Goal: Task Accomplishment & Management: Use online tool/utility

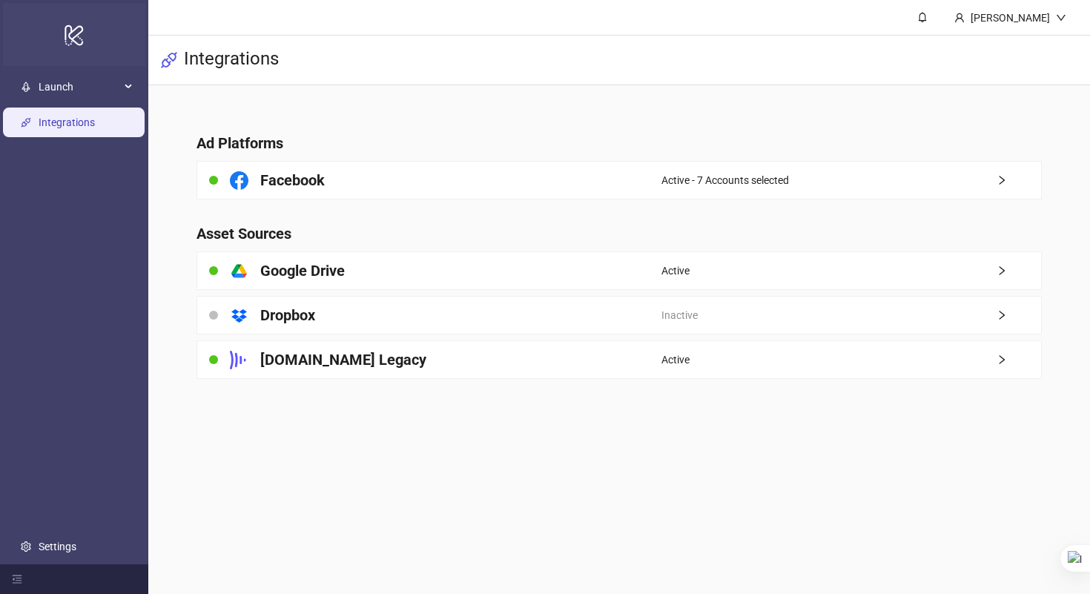
click at [64, 65] on div "logo/logo-mobile" at bounding box center [74, 34] width 142 height 63
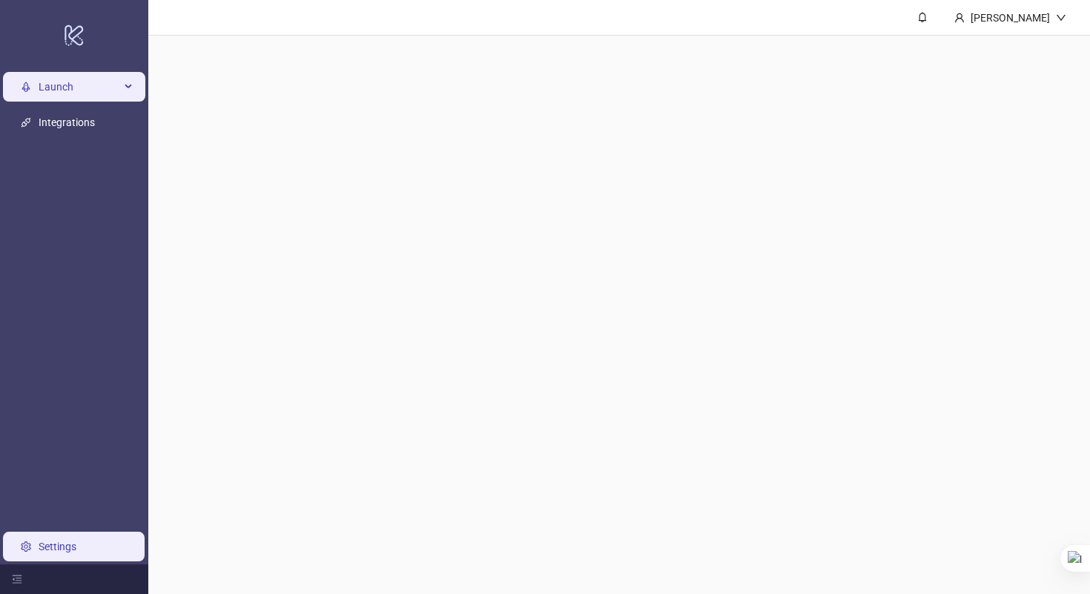
click at [57, 76] on span "Launch" at bounding box center [80, 87] width 82 height 30
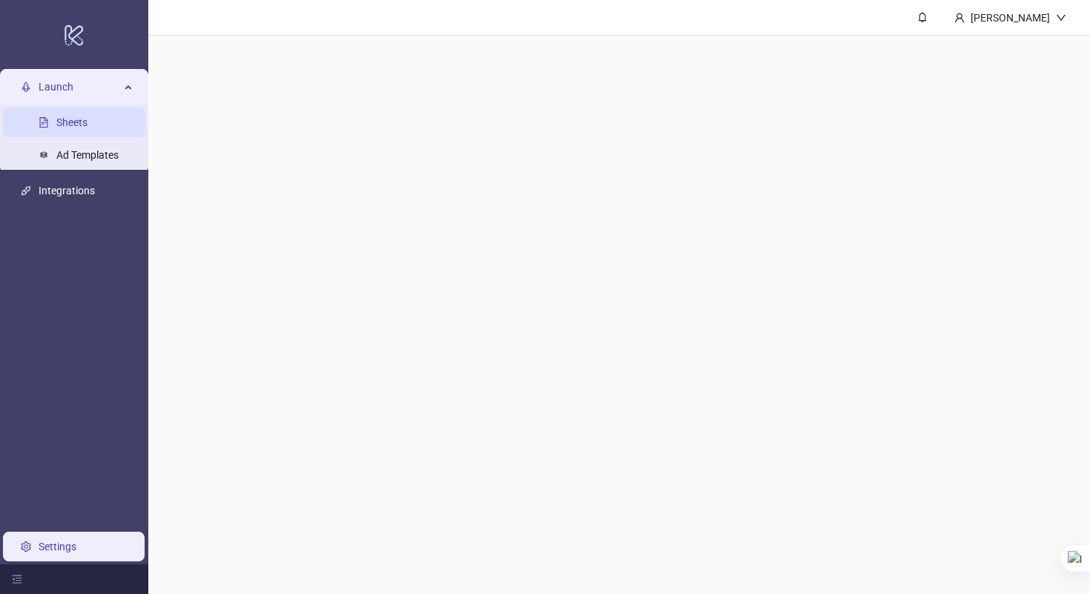
click at [62, 128] on link "Sheets" at bounding box center [71, 122] width 31 height 12
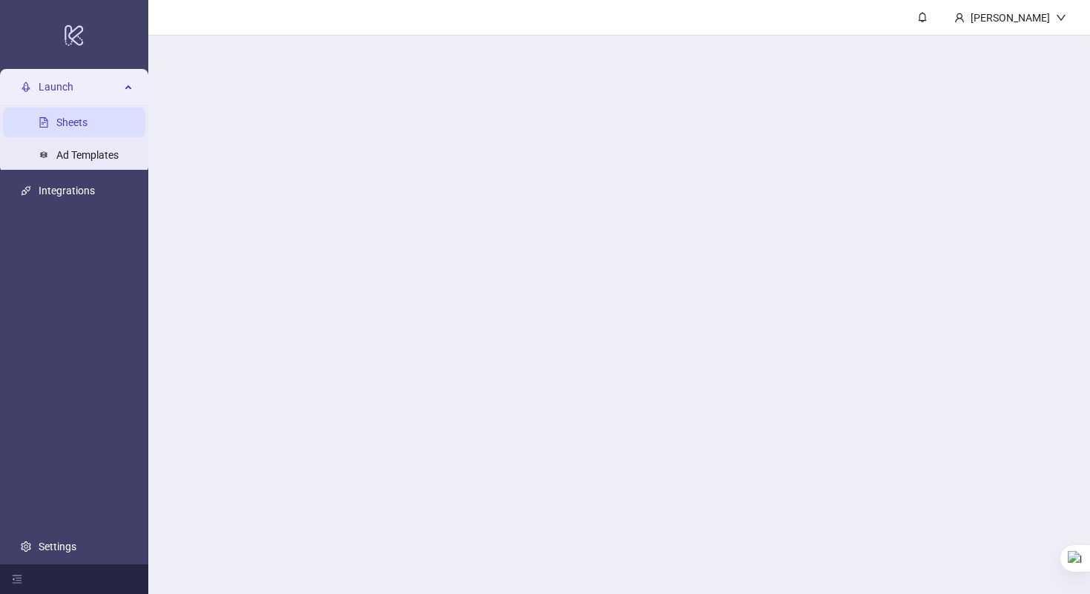
click at [70, 116] on link "Sheets" at bounding box center [71, 122] width 31 height 12
click at [65, 191] on link "Integrations" at bounding box center [67, 191] width 56 height 12
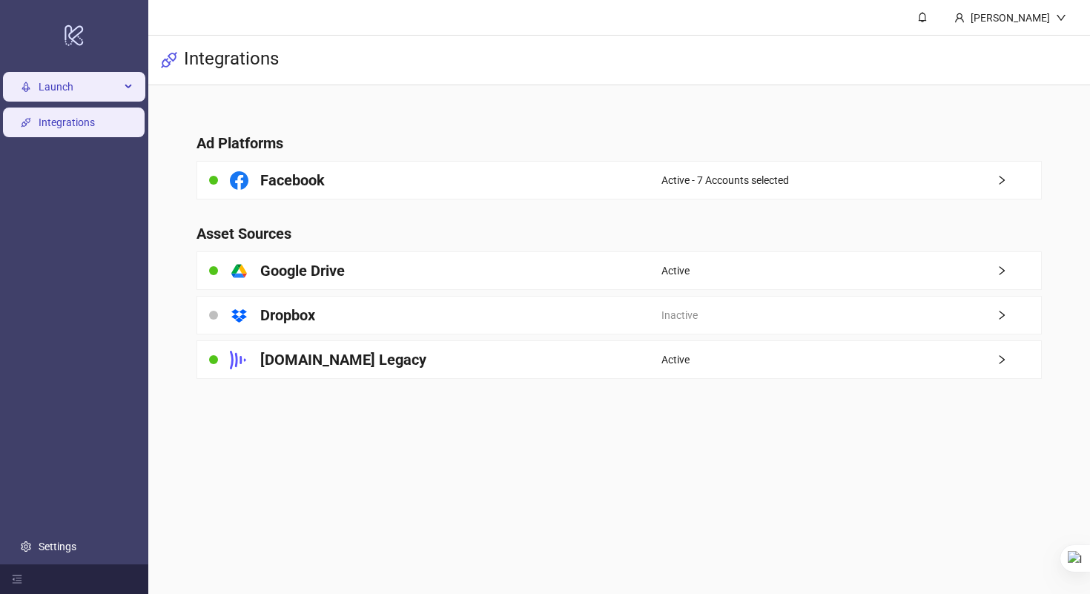
click at [90, 71] on li "Launch Sheets Ad Templates" at bounding box center [74, 87] width 148 height 36
click at [72, 91] on span "Launch" at bounding box center [80, 87] width 82 height 30
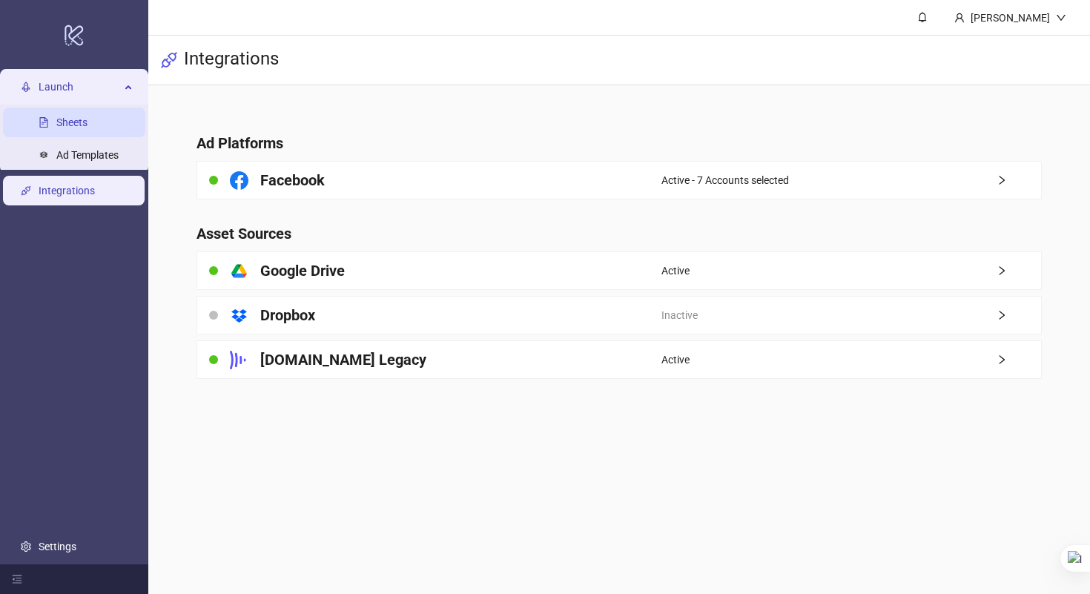
click at [80, 116] on link "Sheets" at bounding box center [71, 122] width 31 height 12
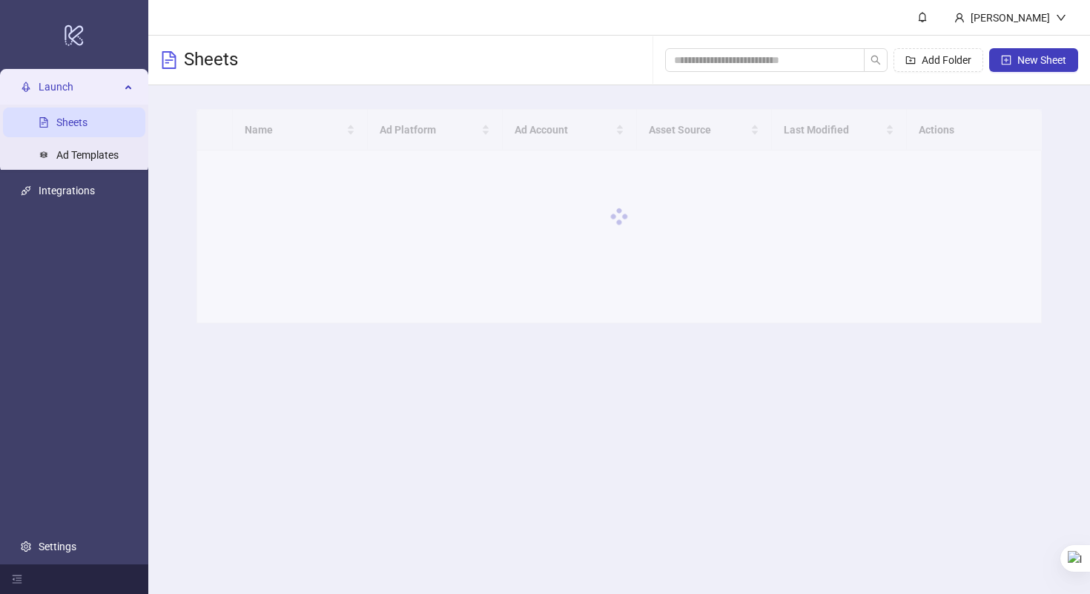
click at [67, 124] on link "Sheets" at bounding box center [71, 122] width 31 height 12
click at [831, 58] on input "search" at bounding box center [759, 60] width 170 height 16
click at [874, 60] on icon "search" at bounding box center [876, 60] width 10 height 10
click at [957, 56] on span "Add Folder" at bounding box center [947, 60] width 50 height 12
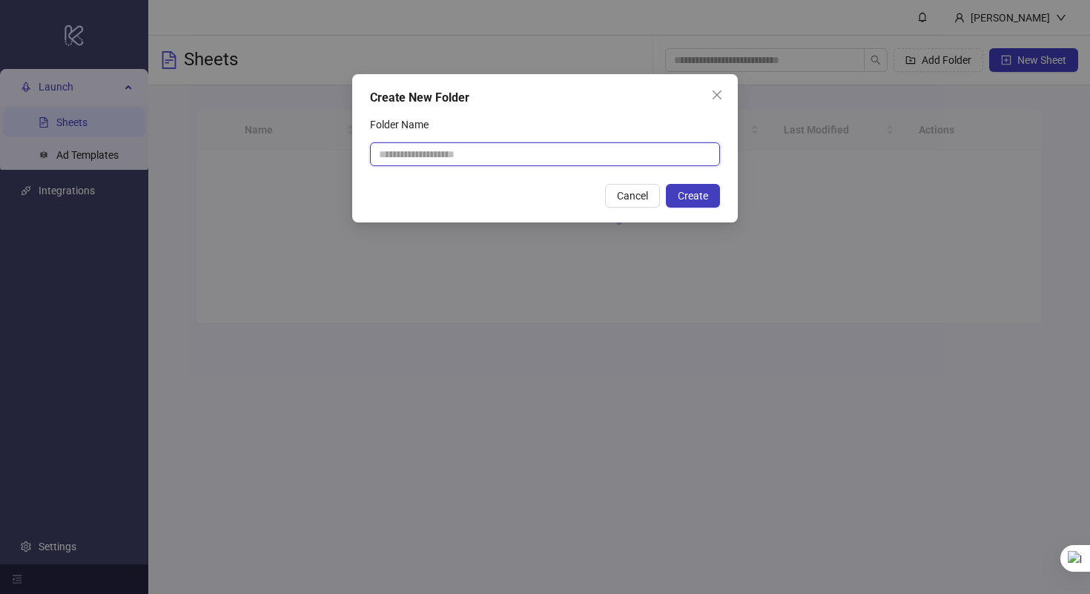
click at [474, 162] on input "Folder Name" at bounding box center [545, 154] width 350 height 24
click at [721, 93] on icon "close" at bounding box center [717, 95] width 12 height 12
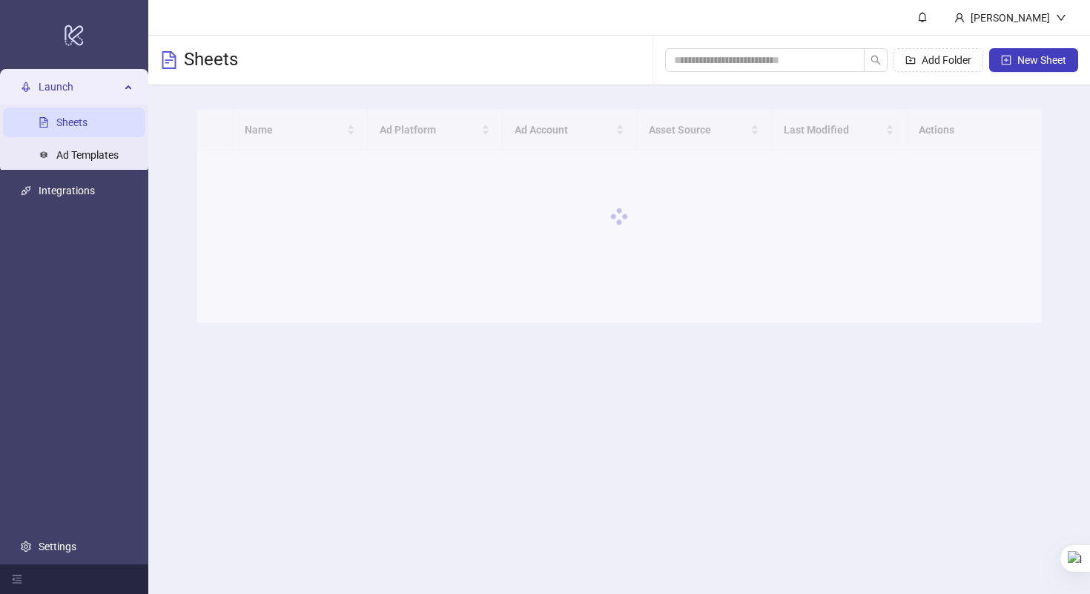
click at [432, 53] on div "Sheets Add Folder New Sheet" at bounding box center [619, 61] width 942 height 50
click at [295, 49] on div "Sheets Add Folder New Sheet" at bounding box center [619, 61] width 942 height 50
click at [134, 90] on div "Launch" at bounding box center [74, 87] width 142 height 30
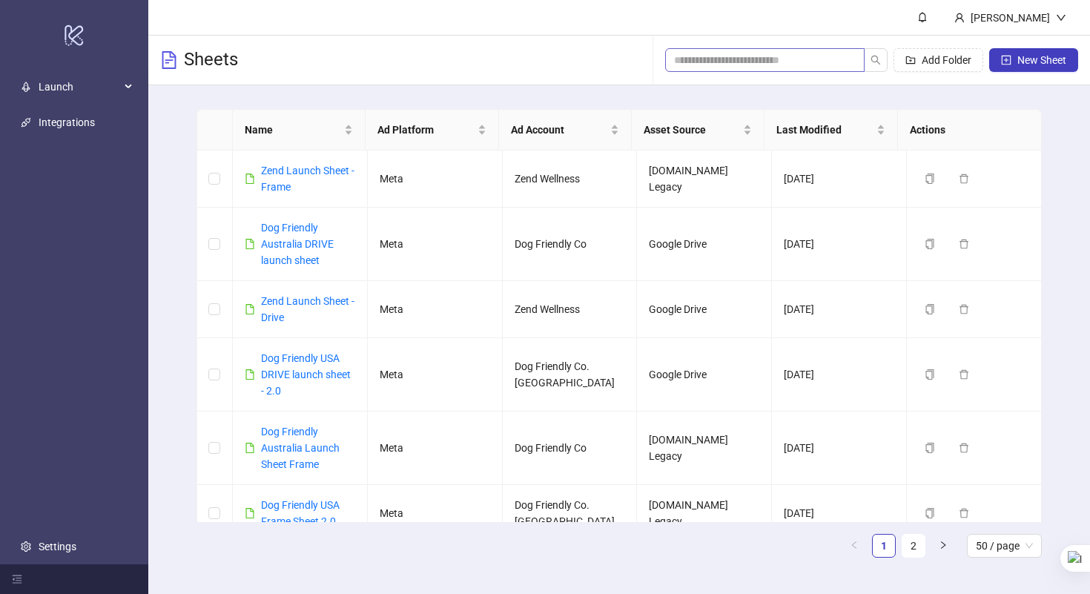
click at [763, 50] on span at bounding box center [765, 60] width 200 height 24
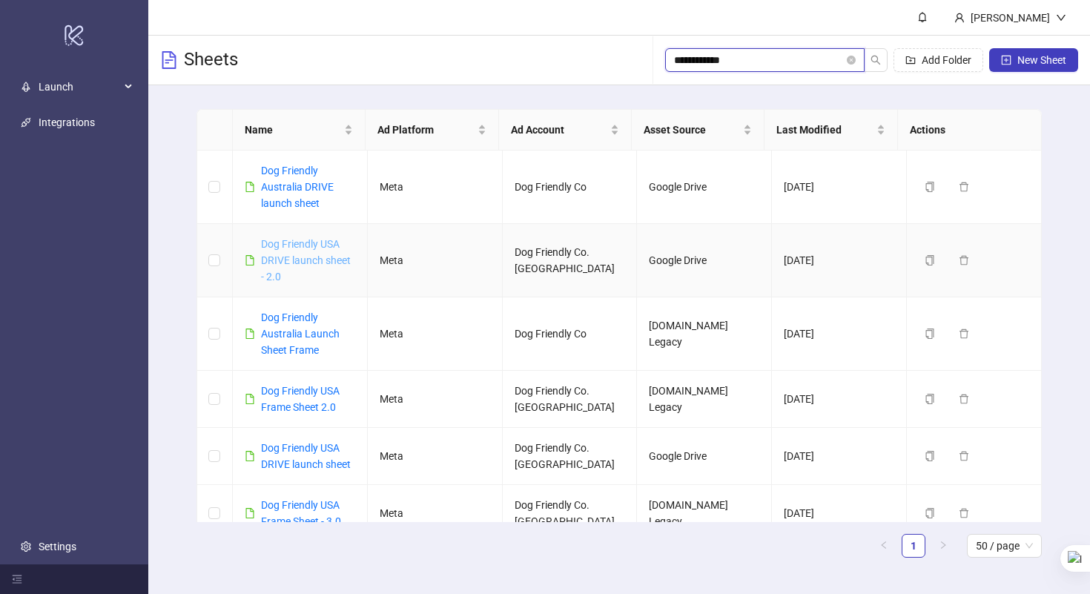
type input "**********"
click at [287, 258] on link "Dog Friendly USA DRIVE launch sheet - 2.0" at bounding box center [306, 260] width 90 height 45
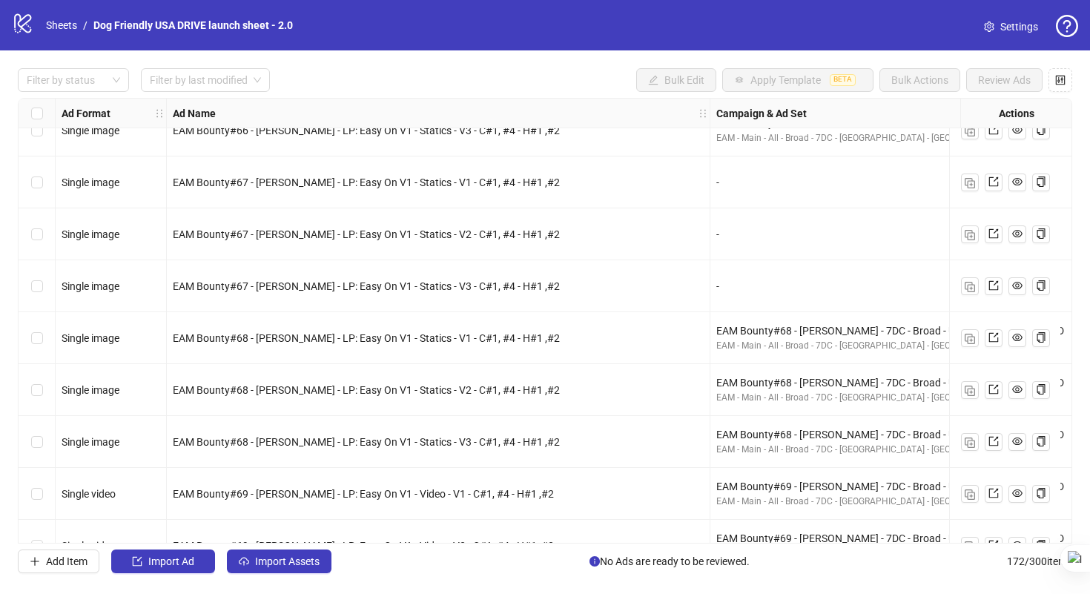
scroll to position [8522, 0]
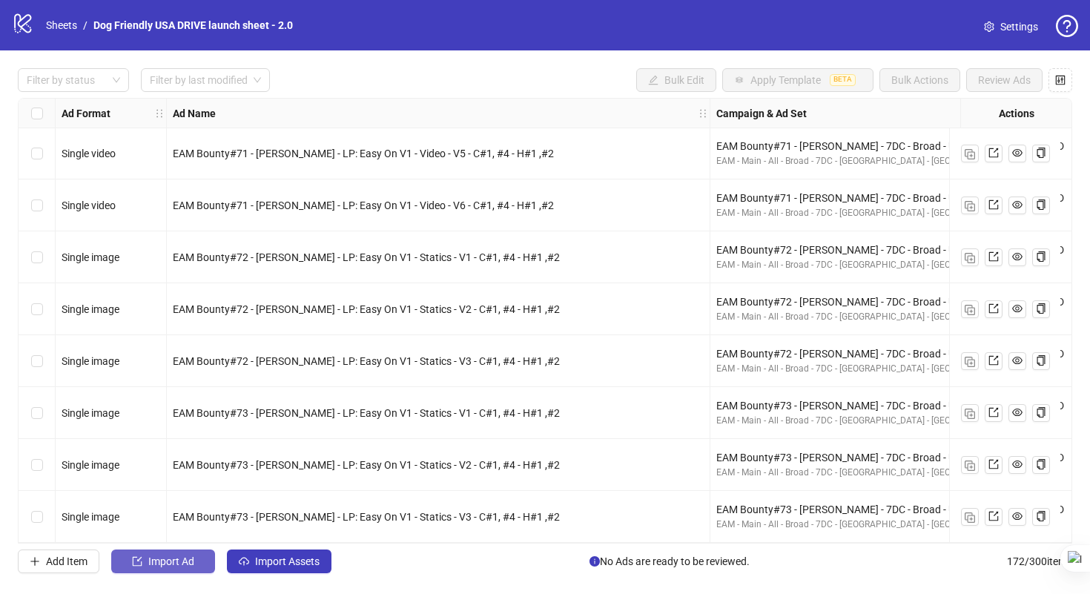
click at [159, 565] on span "Import Ad" at bounding box center [171, 562] width 46 height 12
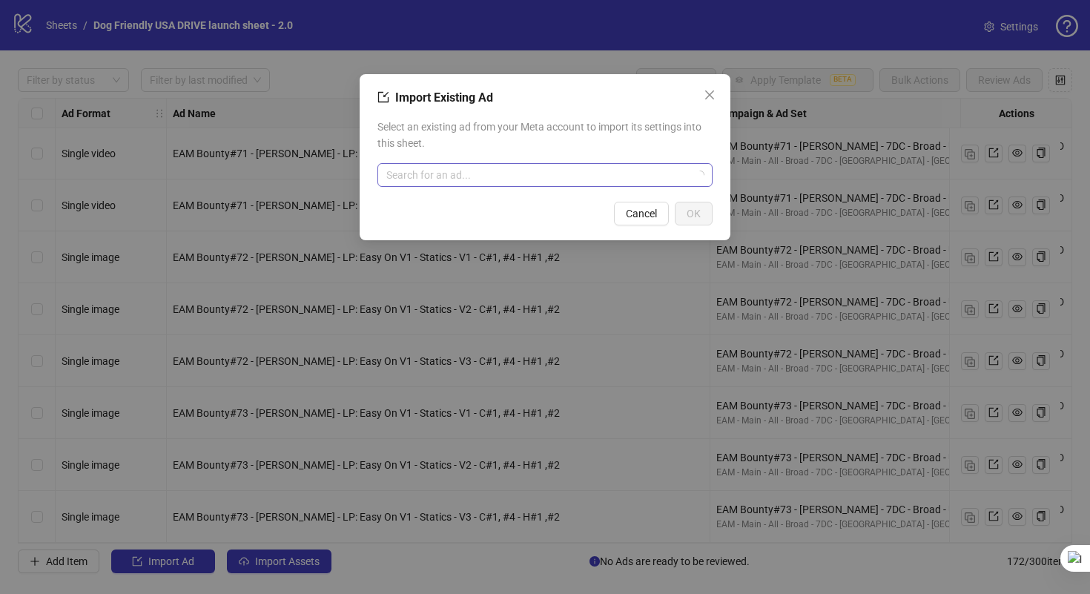
click at [429, 168] on input "search" at bounding box center [538, 175] width 304 height 22
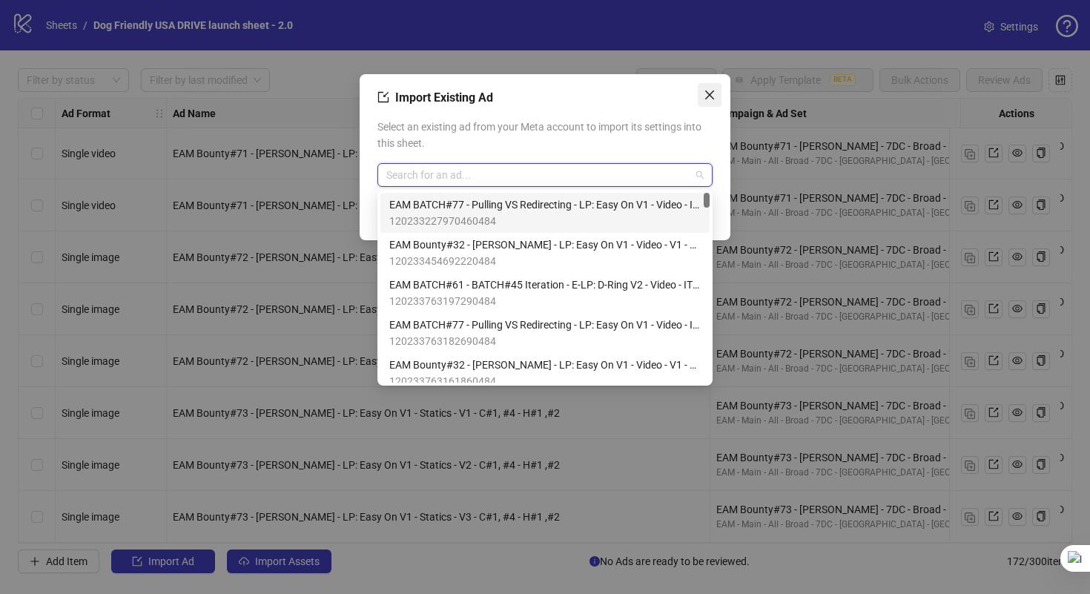
click at [714, 90] on icon "close" at bounding box center [710, 95] width 12 height 12
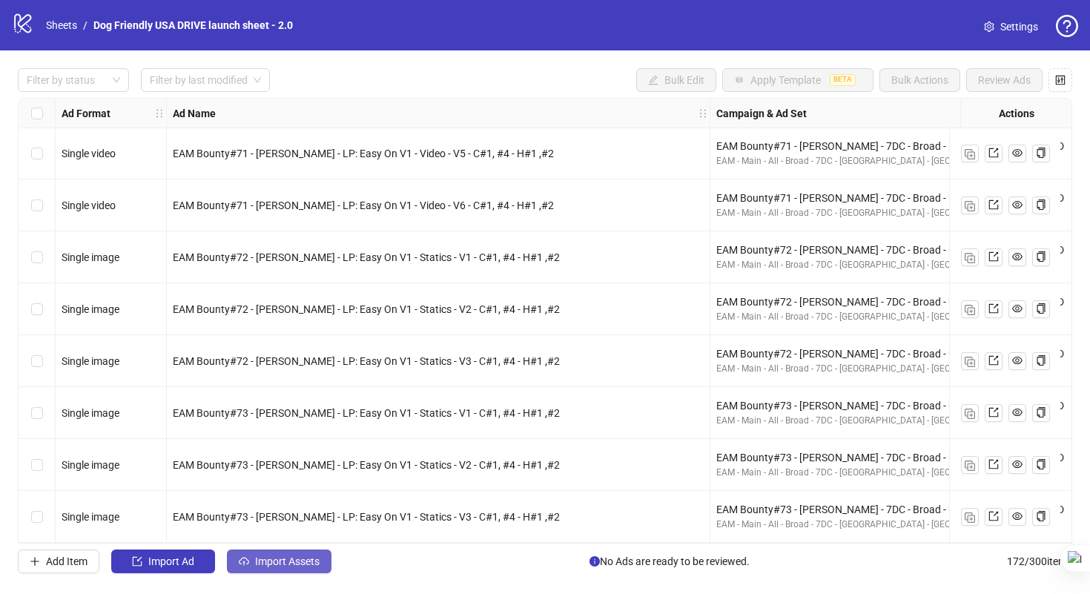
click at [312, 552] on button "Import Assets" at bounding box center [279, 562] width 105 height 24
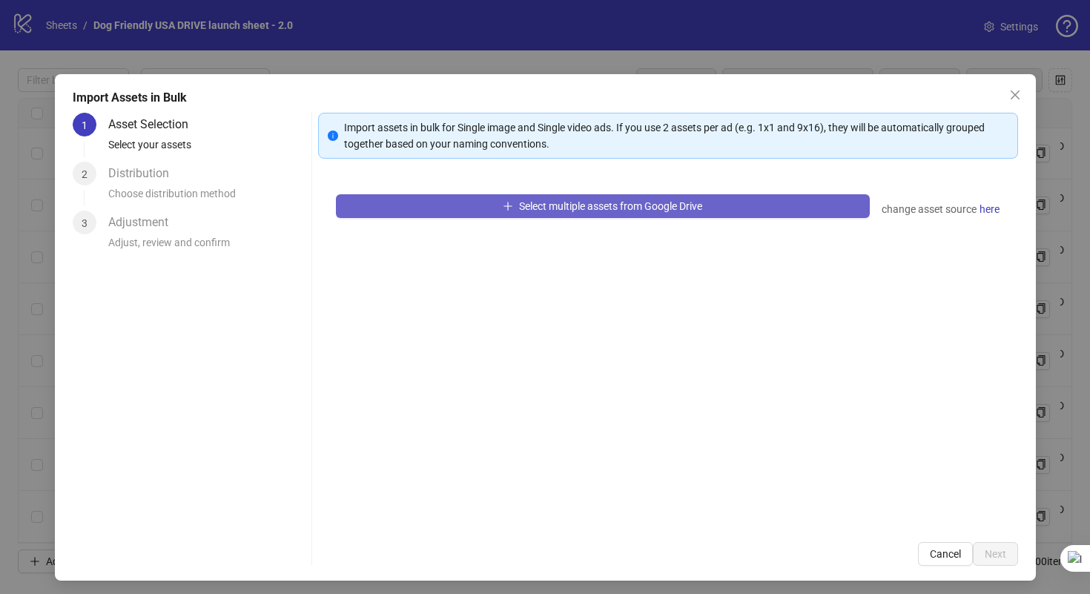
click at [508, 207] on icon "plus" at bounding box center [508, 206] width 1 height 8
click at [481, 199] on button "Select multiple assets from Google Drive" at bounding box center [603, 206] width 534 height 24
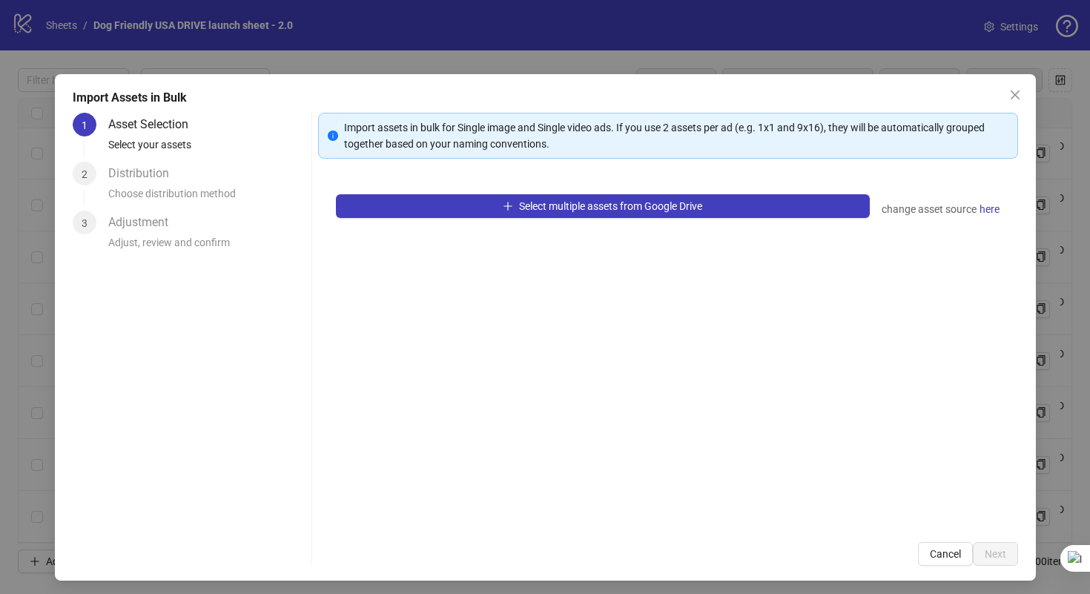
click at [1010, 93] on icon "close" at bounding box center [1016, 95] width 12 height 12
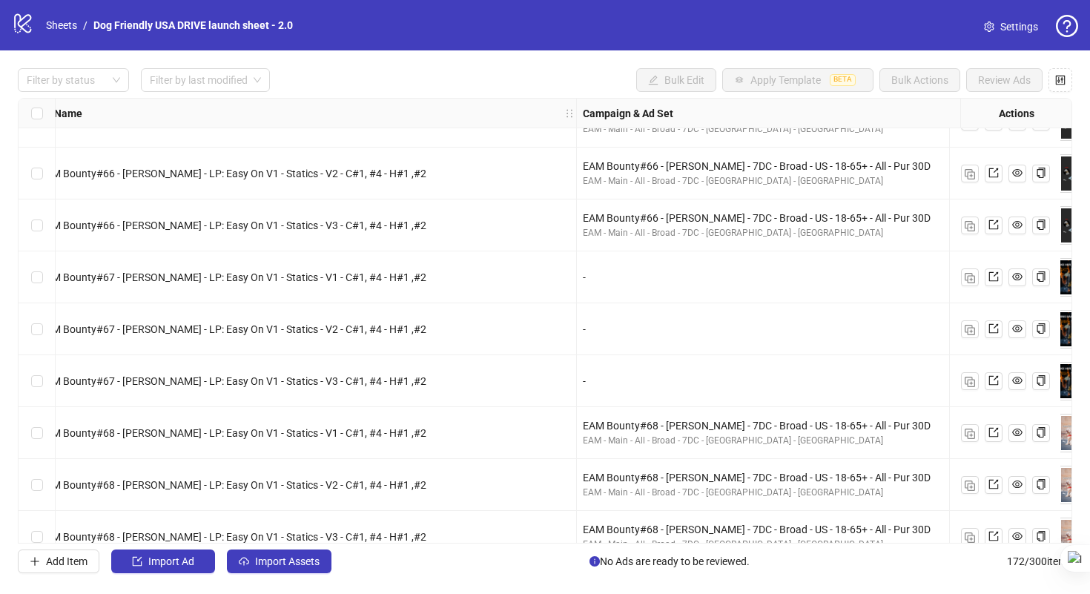
scroll to position [7510, 724]
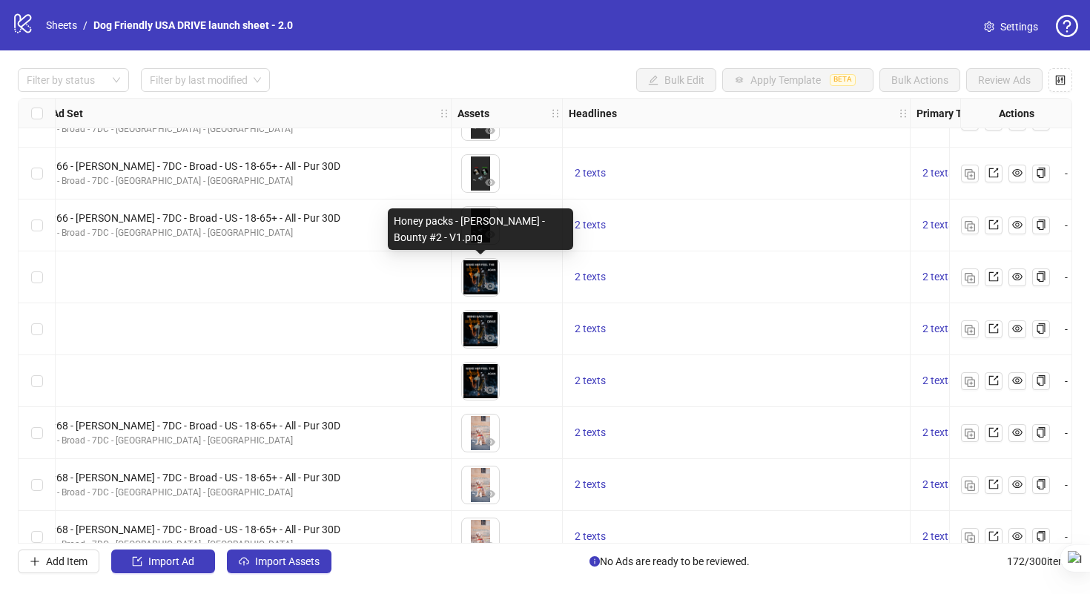
click at [496, 218] on div "Honey packs - [PERSON_NAME] - Bounty #2 - V1.png" at bounding box center [480, 229] width 185 height 42
click at [499, 220] on div "Honey packs - [PERSON_NAME] - Bounty #2 - V1.png" at bounding box center [480, 229] width 185 height 42
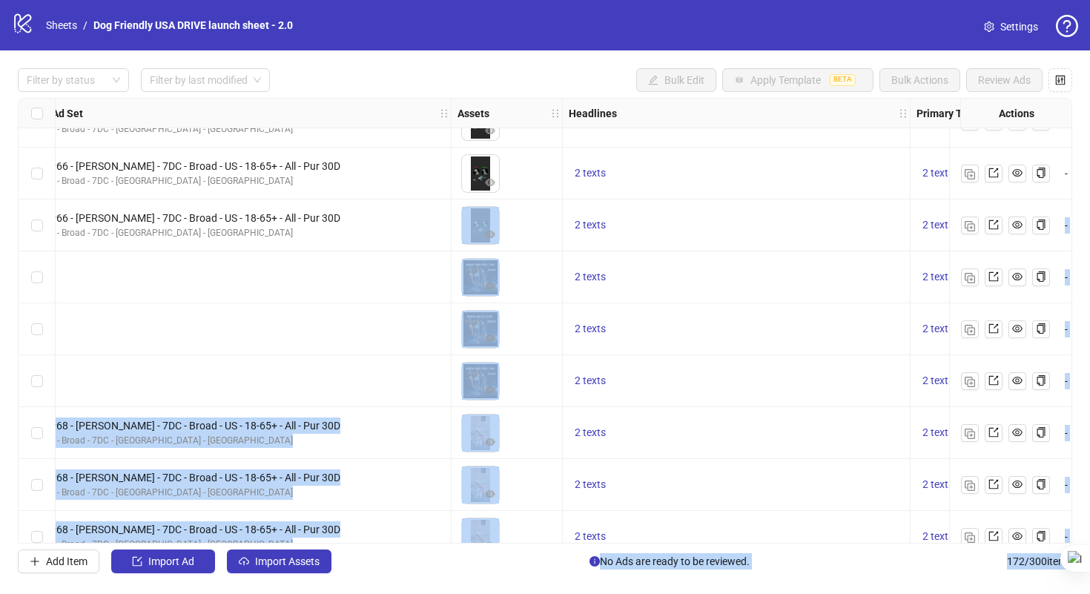
drag, startPoint x: 461, startPoint y: 223, endPoint x: 516, endPoint y: 225, distance: 54.2
click at [550, 229] on body "logo/logo-mobile Sheets / Dog Friendly USA DRIVE launch sheet - 2.0 Settings Fi…" at bounding box center [545, 297] width 1090 height 594
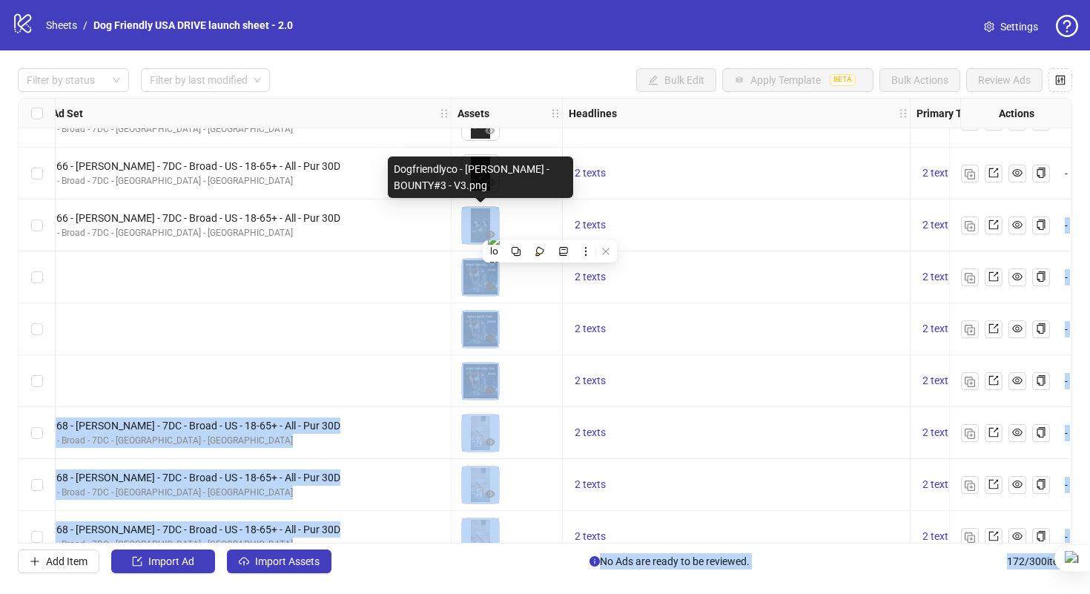
click at [484, 223] on img at bounding box center [480, 225] width 37 height 37
click at [479, 225] on img at bounding box center [480, 225] width 37 height 37
click at [475, 234] on img at bounding box center [480, 225] width 37 height 37
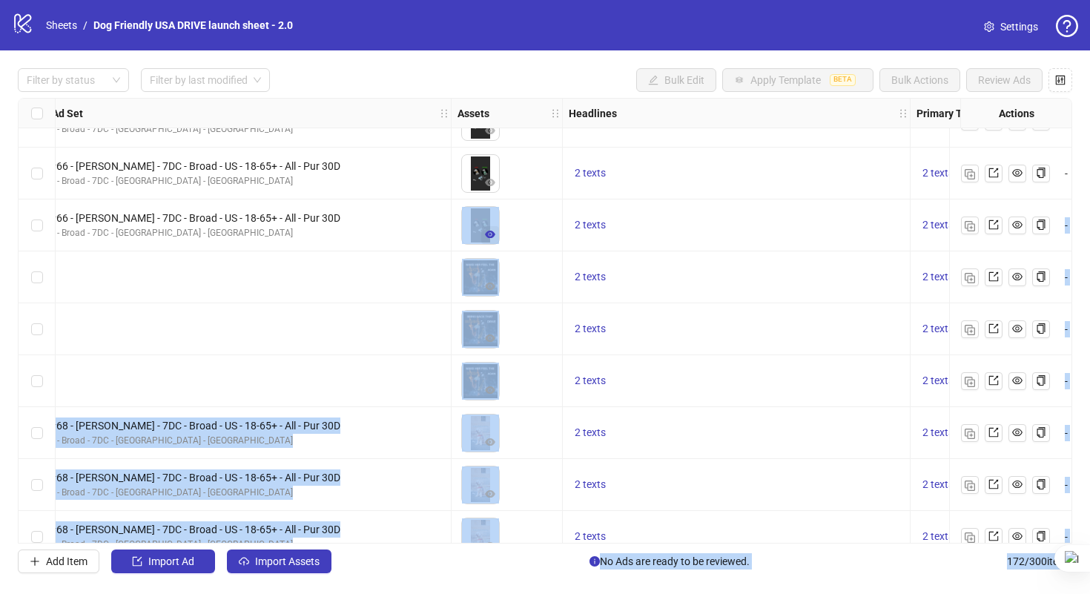
click at [488, 235] on icon "eye" at bounding box center [490, 234] width 10 height 10
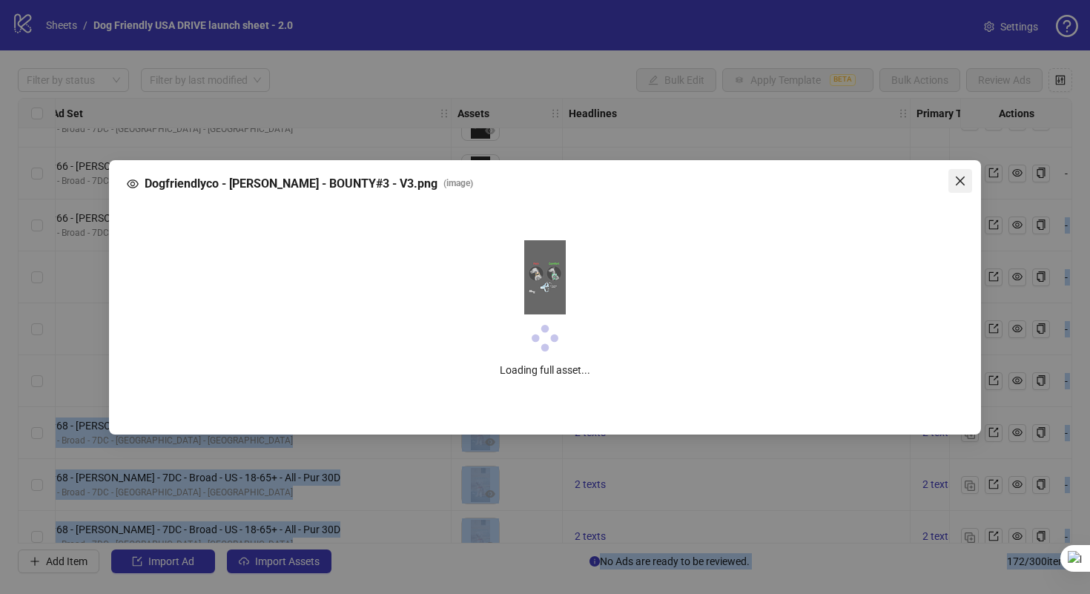
click at [964, 173] on button "Close" at bounding box center [961, 181] width 24 height 24
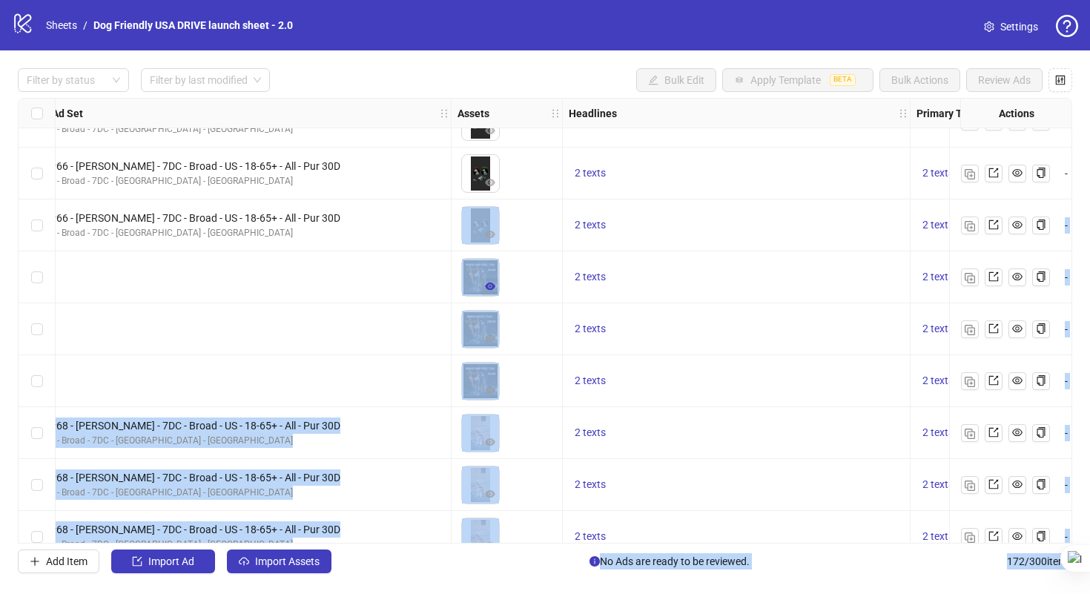
click at [489, 280] on button "button" at bounding box center [490, 287] width 18 height 18
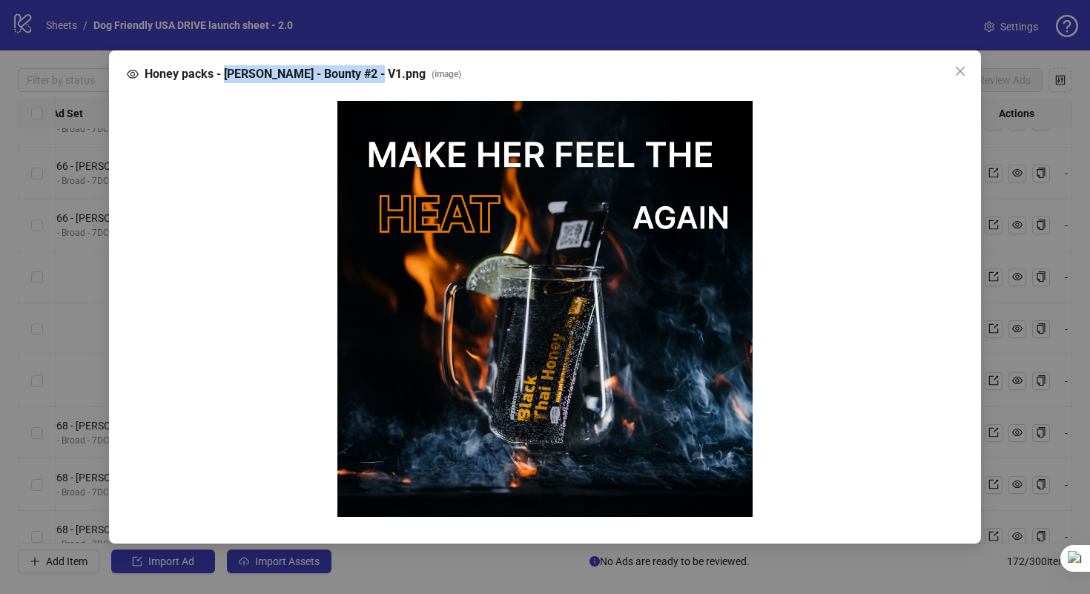
drag, startPoint x: 226, startPoint y: 246, endPoint x: 371, endPoint y: 240, distance: 144.8
click at [371, 83] on span "Honey packs - [PERSON_NAME] - Bounty #2 - V1.png" at bounding box center [285, 74] width 281 height 18
copy span "[PERSON_NAME] - Bounty #2 - V1"
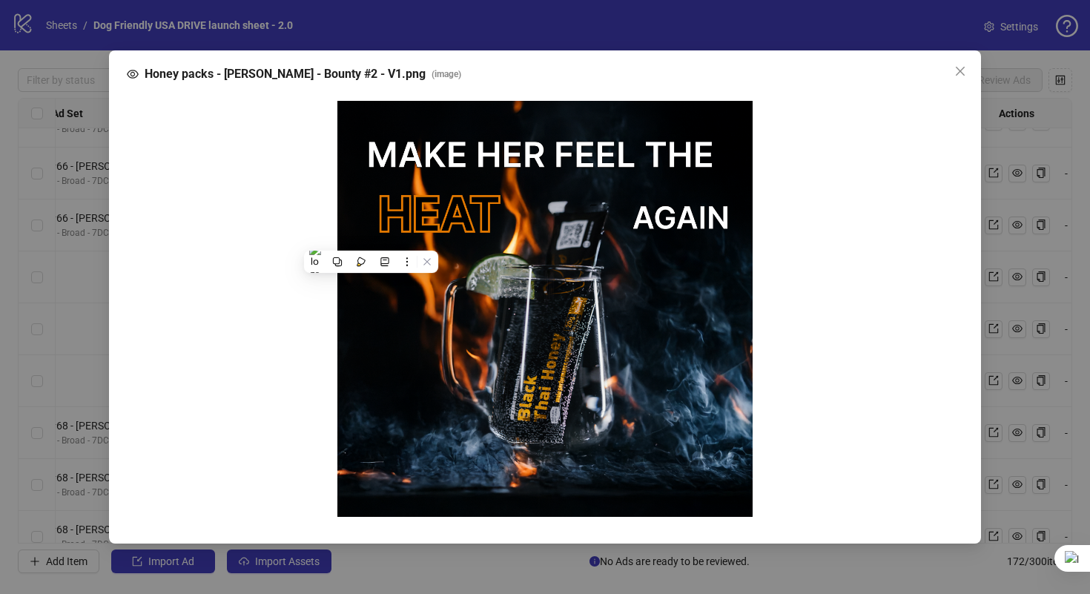
drag, startPoint x: 271, startPoint y: 246, endPoint x: 231, endPoint y: 248, distance: 39.3
click at [270, 83] on span "Honey packs - [PERSON_NAME] - Bounty #2 - V1.png" at bounding box center [285, 74] width 281 height 18
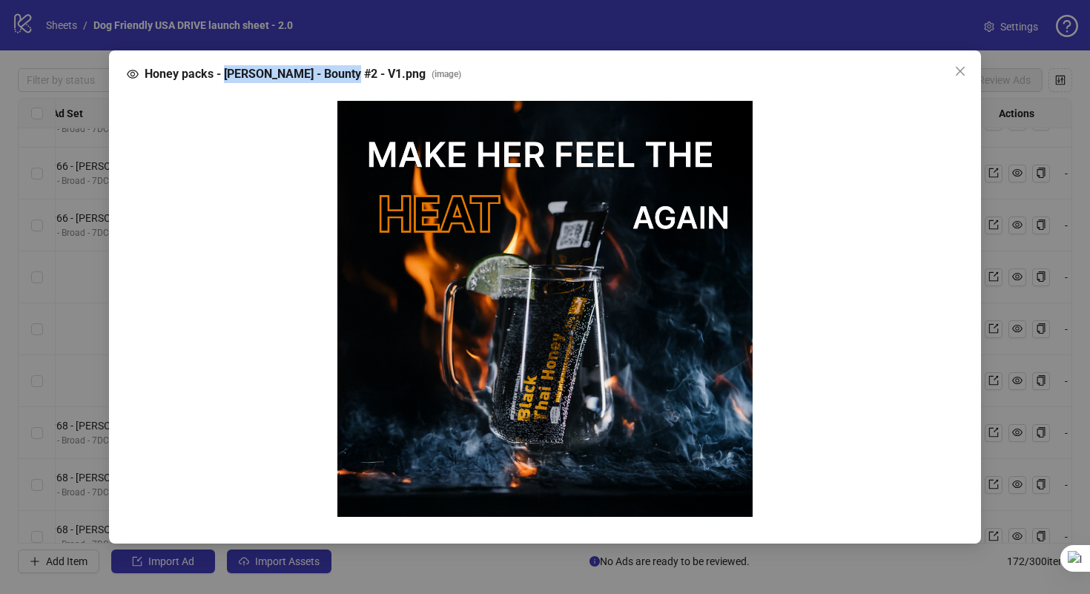
drag, startPoint x: 227, startPoint y: 246, endPoint x: 344, endPoint y: 241, distance: 117.3
click at [344, 83] on span "Honey packs - [PERSON_NAME] - Bounty #2 - V1.png" at bounding box center [285, 74] width 281 height 18
copy span "[PERSON_NAME] - Bounty #2"
click at [473, 191] on div "Honey packs - [PERSON_NAME] - Bounty #2 - V1.png ( image )" at bounding box center [545, 297] width 1090 height 594
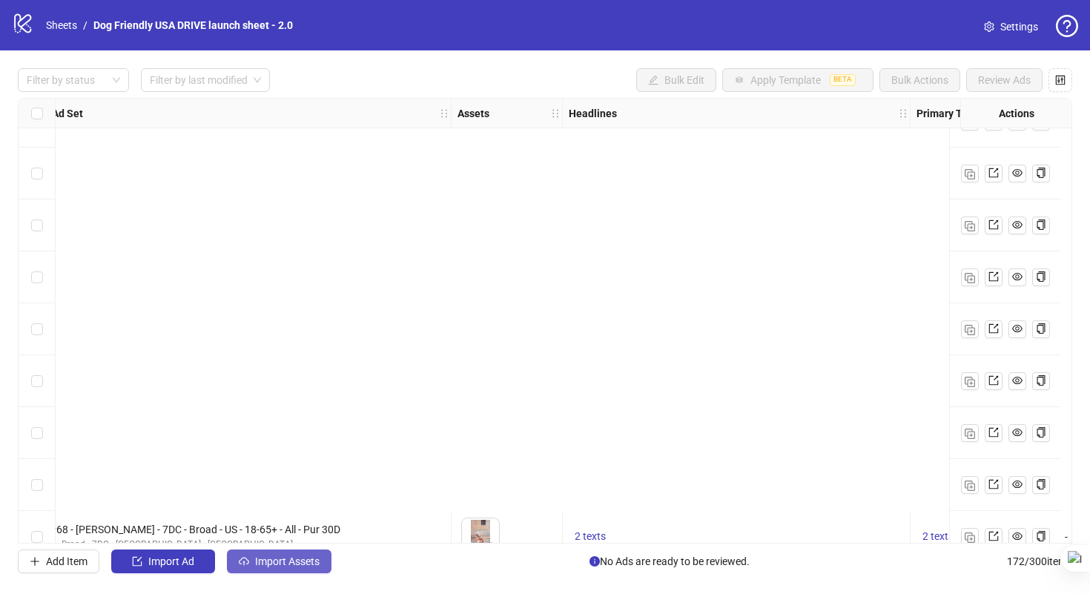
scroll to position [8289, 724]
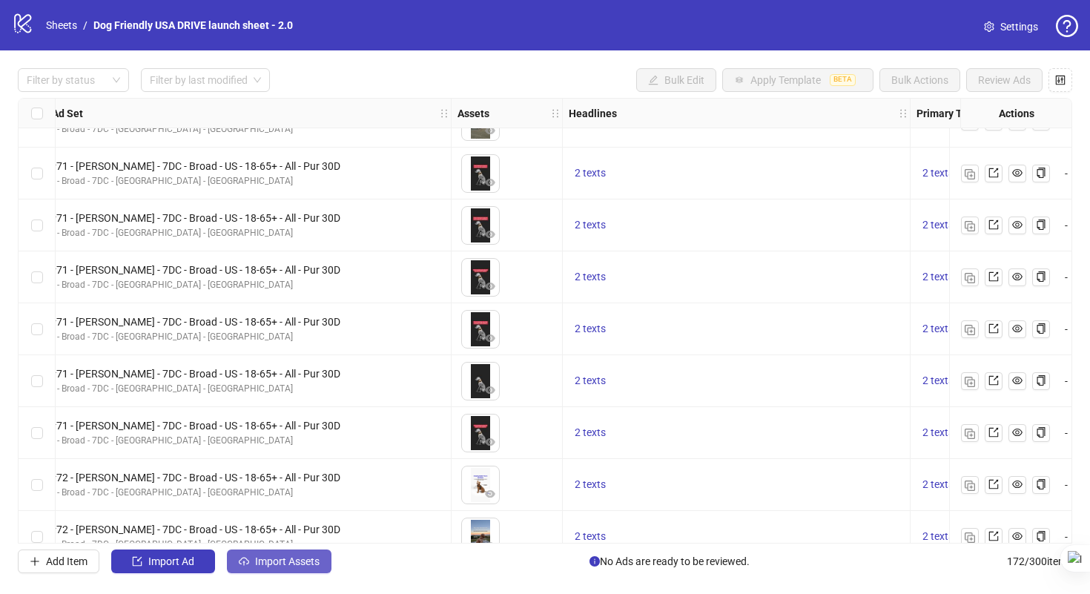
click at [313, 552] on button "Import Assets" at bounding box center [279, 562] width 105 height 24
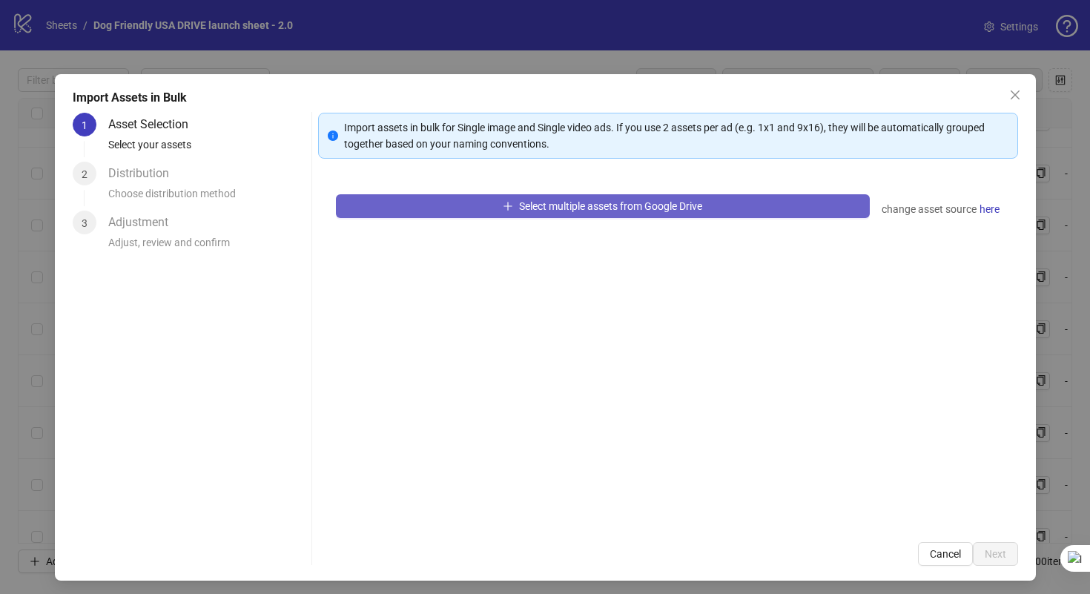
click at [419, 206] on button "Select multiple assets from Google Drive" at bounding box center [603, 206] width 534 height 24
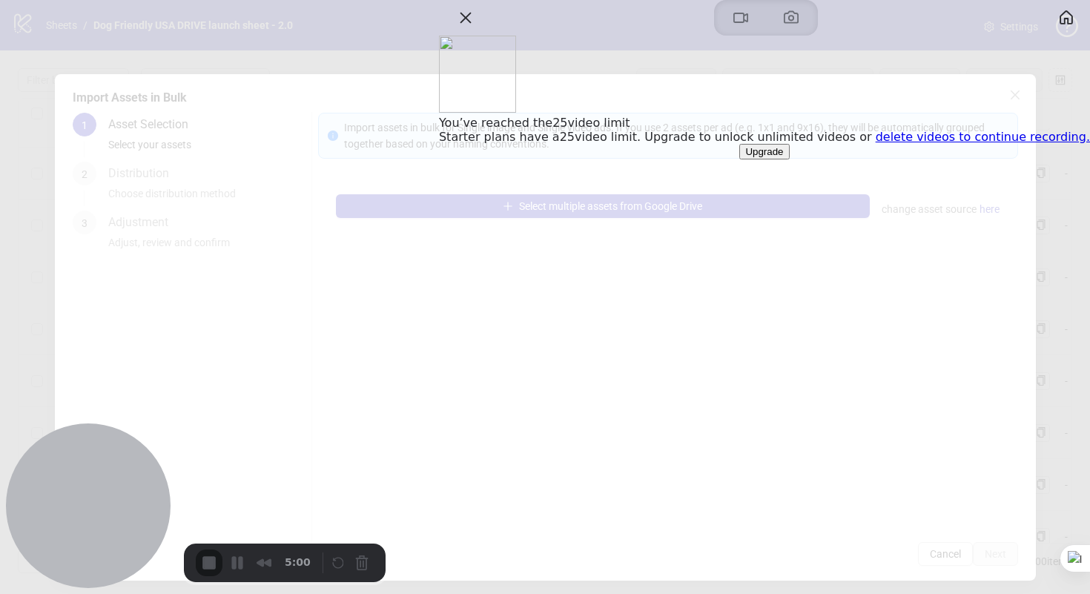
click at [964, 144] on span "Starter plans have a 25 video limit. Upgrade to unlock unlimited videos or dele…" at bounding box center [764, 137] width 651 height 14
click at [954, 144] on link "delete videos to continue recording." at bounding box center [983, 137] width 214 height 14
click at [412, 62] on div at bounding box center [545, 297] width 1090 height 594
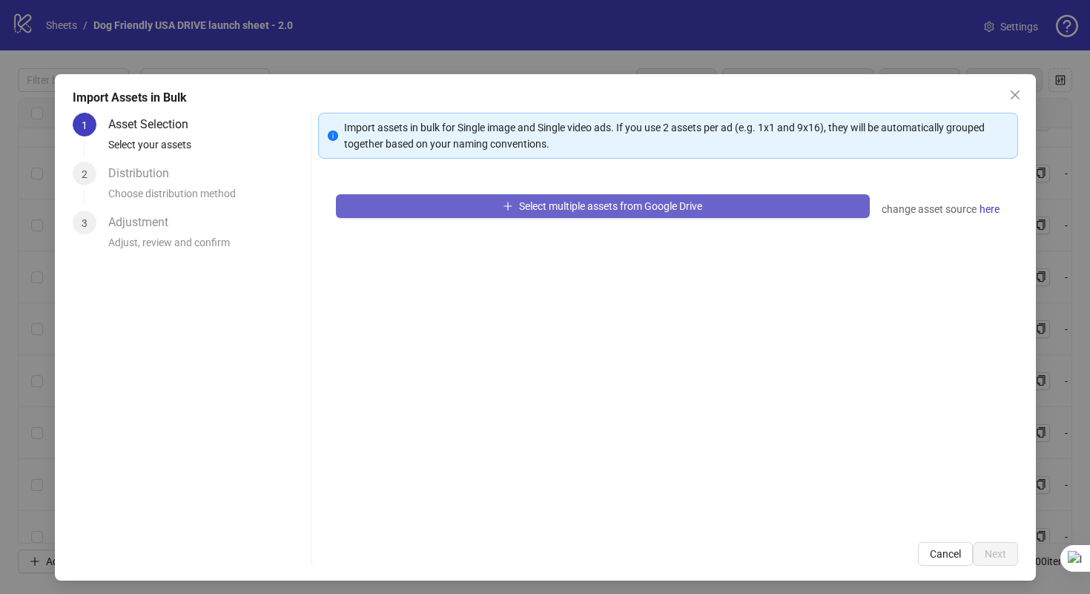
drag, startPoint x: 549, startPoint y: 352, endPoint x: 556, endPoint y: 213, distance: 138.9
click at [550, 343] on div "Select multiple assets from Google Drive change asset source here" at bounding box center [668, 351] width 700 height 348
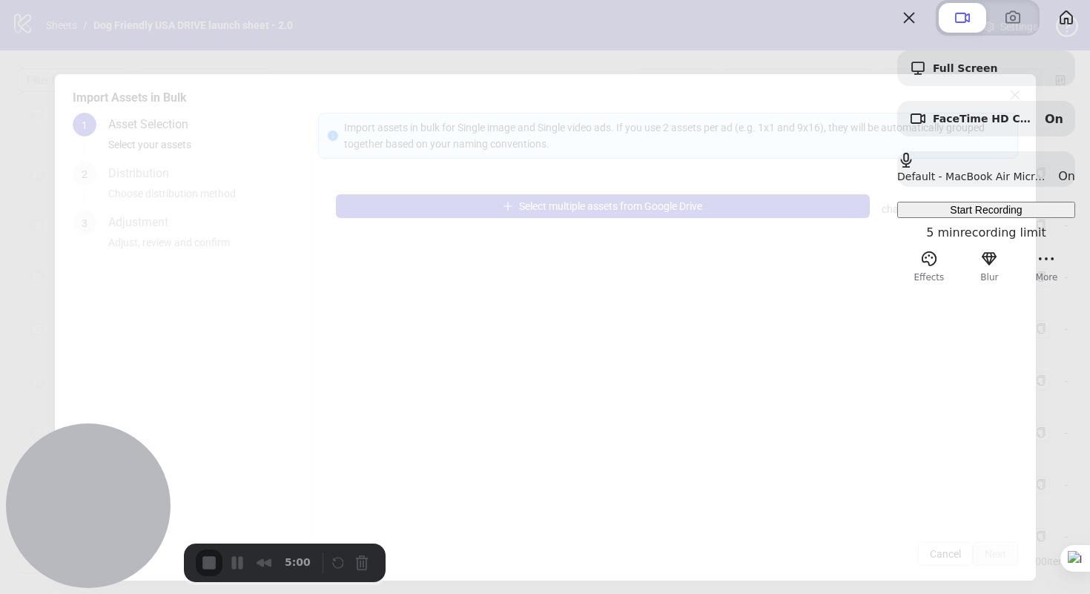
click at [950, 216] on span "Start Recording" at bounding box center [986, 210] width 72 height 12
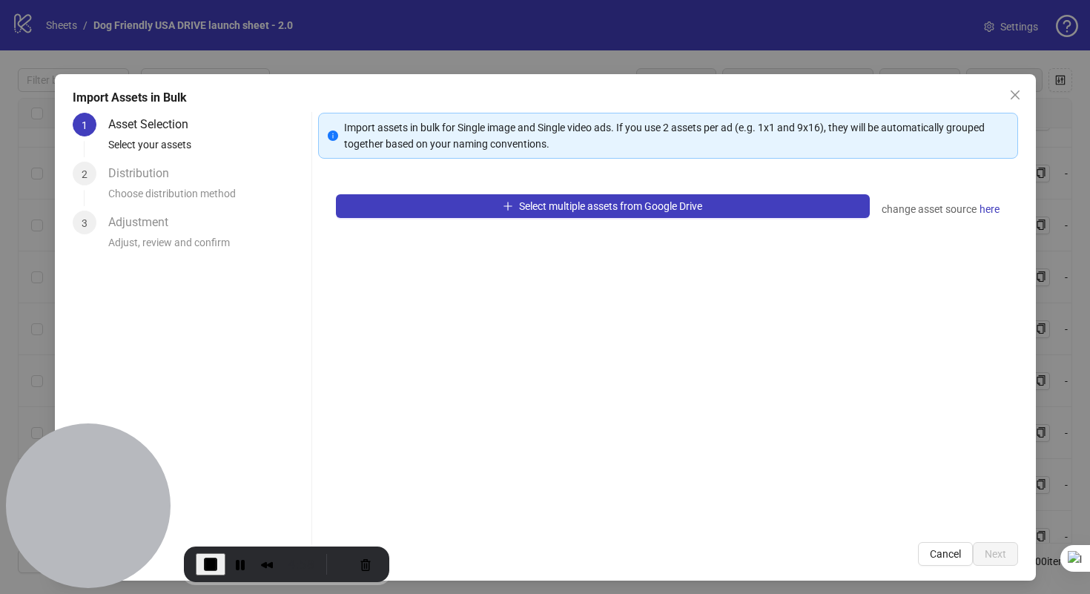
click at [1012, 98] on span "Close" at bounding box center [1016, 95] width 24 height 12
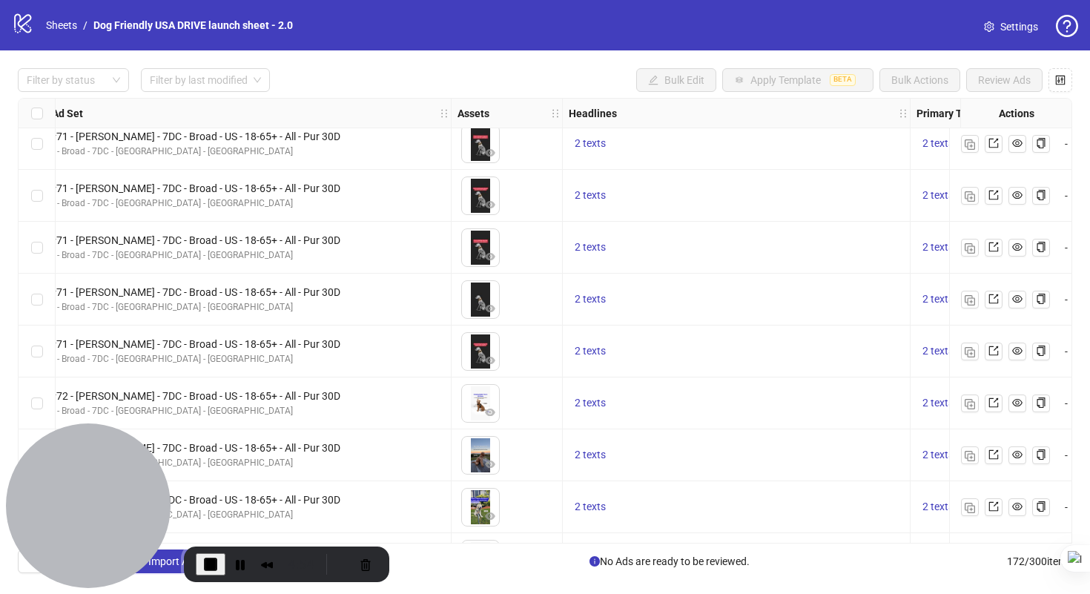
scroll to position [8458, 724]
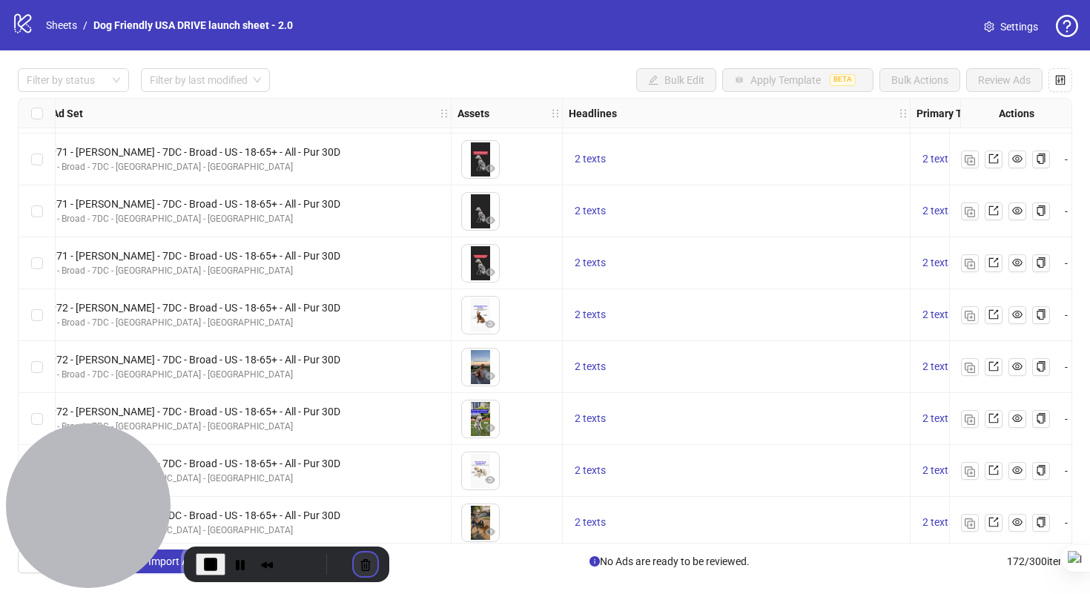
click at [363, 569] on button "Cancel Recording" at bounding box center [366, 565] width 24 height 24
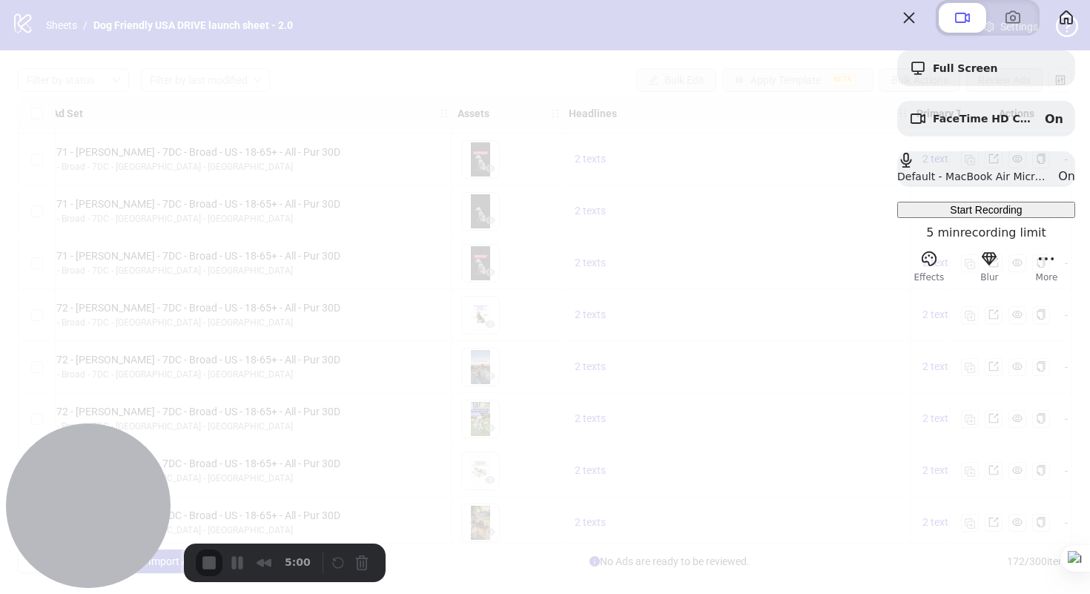
click at [940, 216] on div "Start Recording" at bounding box center [986, 210] width 166 height 12
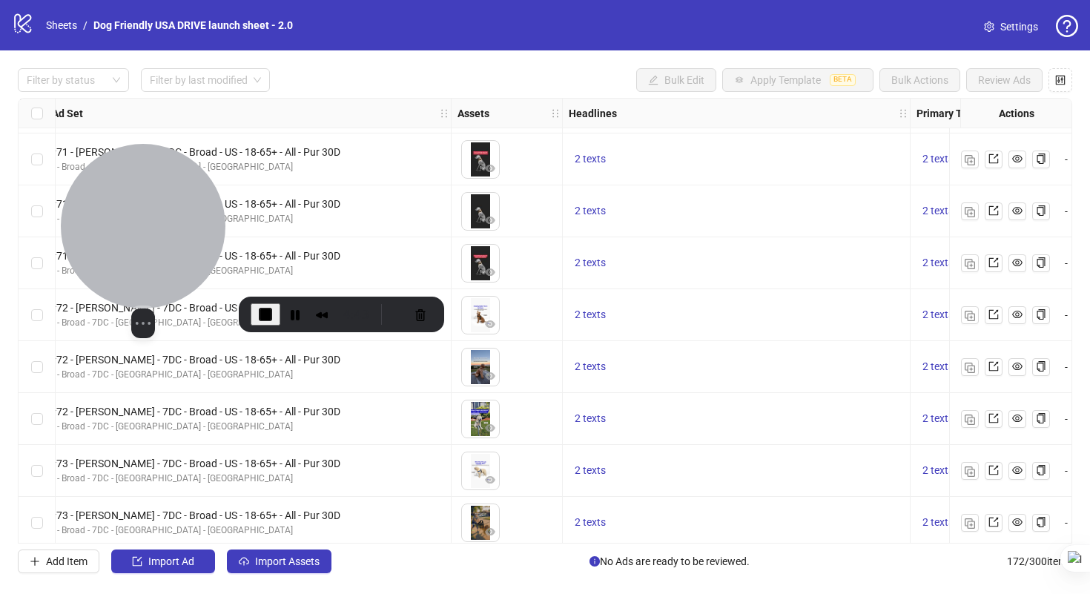
drag, startPoint x: 74, startPoint y: 475, endPoint x: 123, endPoint y: 266, distance: 214.8
click at [122, 264] on div at bounding box center [143, 226] width 165 height 165
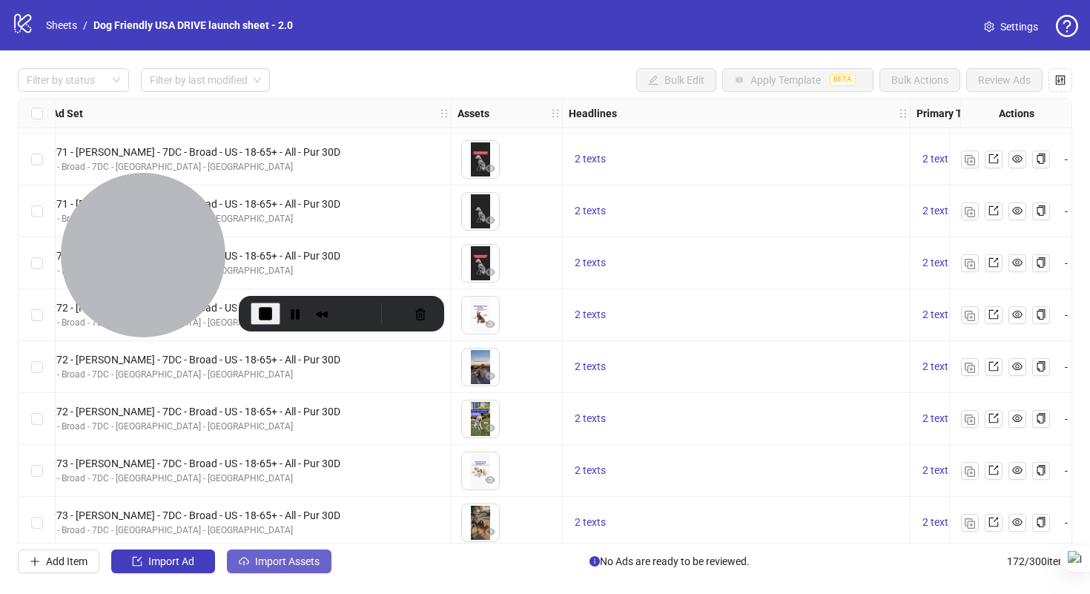
click at [267, 567] on span "Import Assets" at bounding box center [287, 562] width 65 height 12
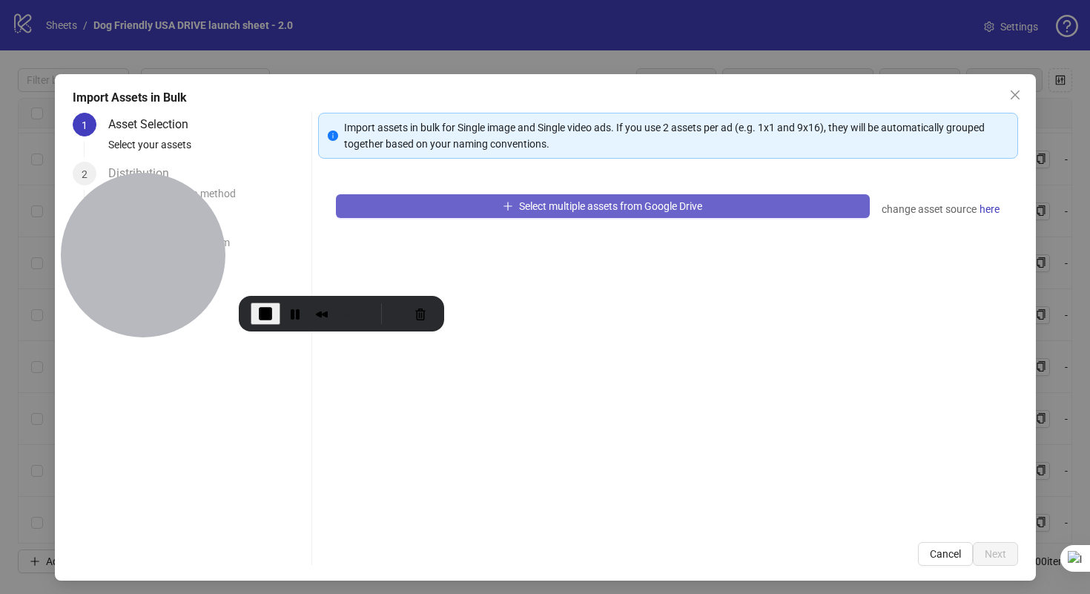
click at [572, 203] on span "Select multiple assets from Google Drive" at bounding box center [610, 206] width 183 height 12
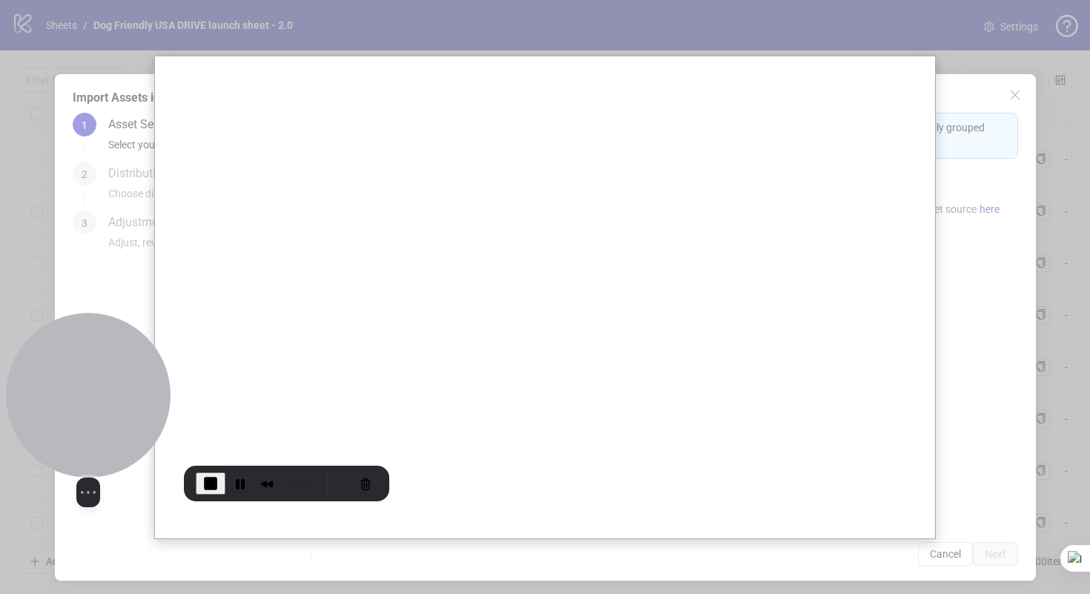
drag, startPoint x: 118, startPoint y: 335, endPoint x: 154, endPoint y: 346, distance: 37.1
click at [99, 421] on div at bounding box center [88, 395] width 165 height 165
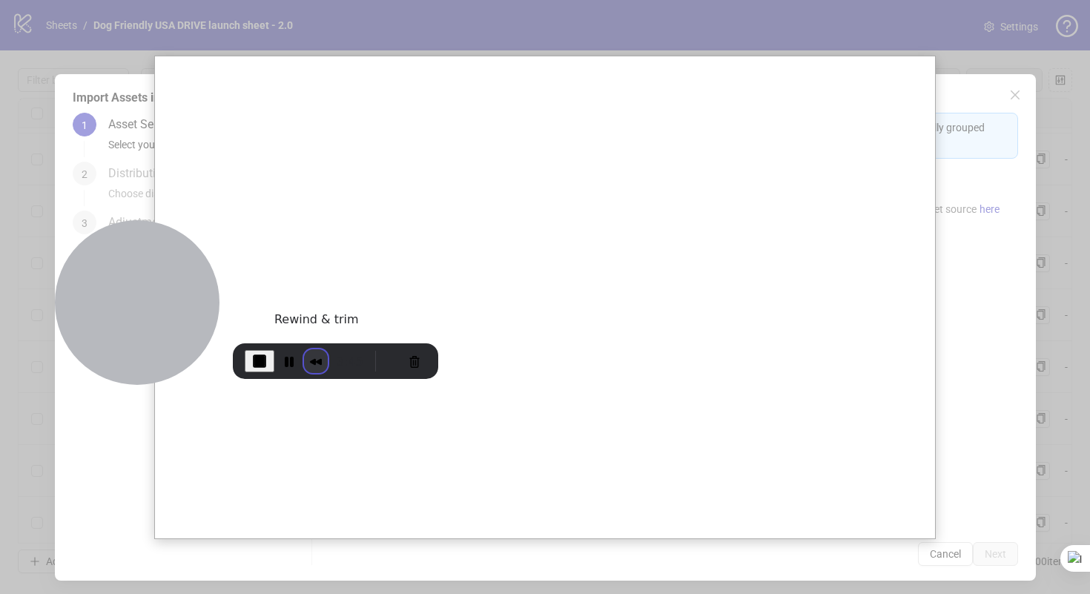
drag, startPoint x: 263, startPoint y: 509, endPoint x: 315, endPoint y: 346, distance: 170.5
click at [315, 349] on button "Rewind and Trim Recording" at bounding box center [316, 361] width 24 height 24
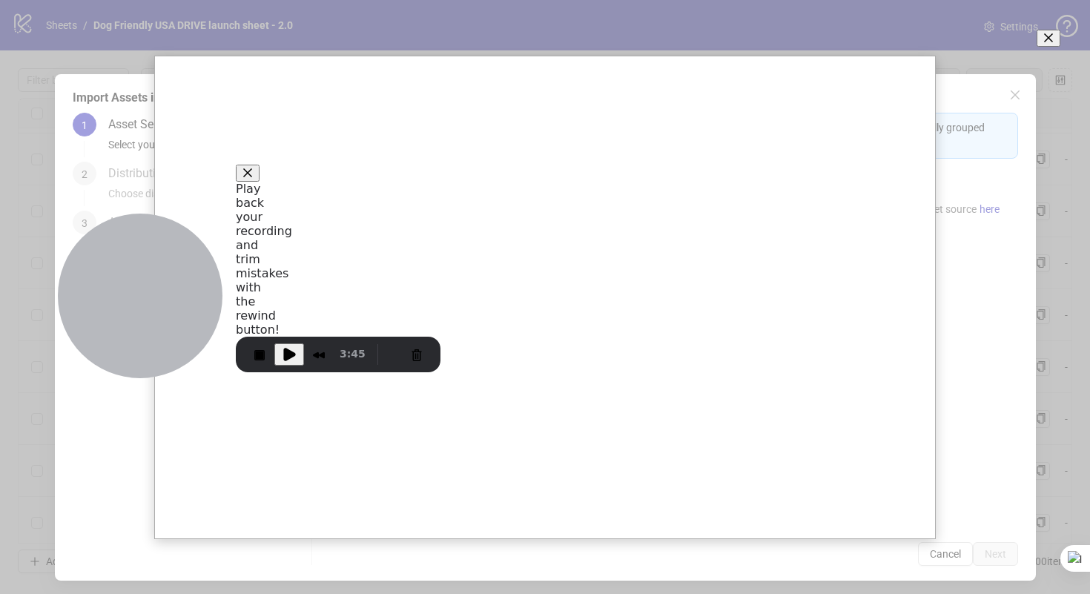
click at [1043, 44] on span at bounding box center [1049, 38] width 12 height 12
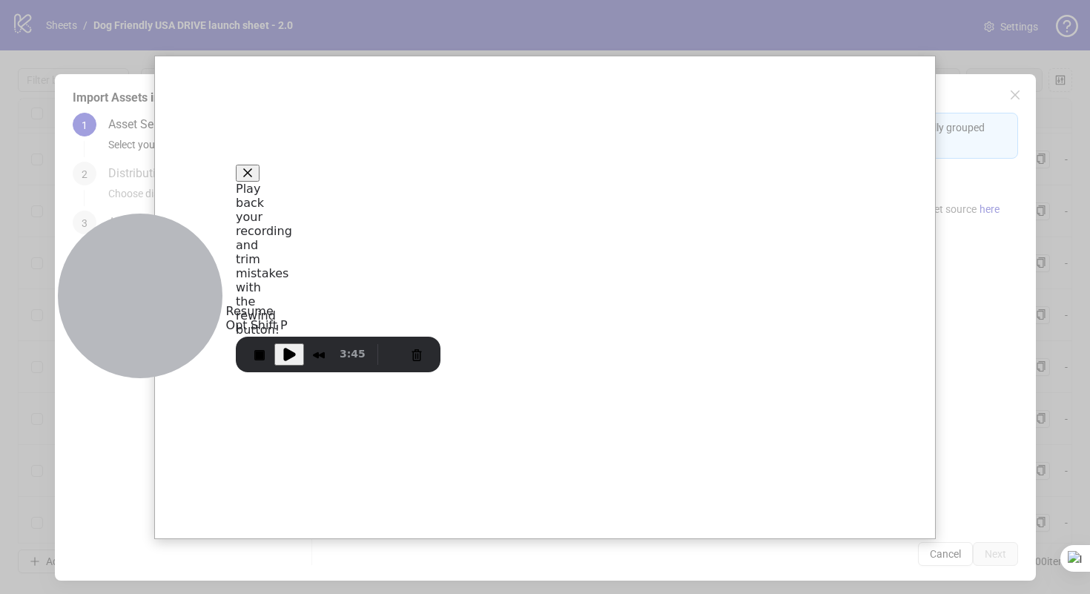
click at [284, 351] on span "Play Recording" at bounding box center [289, 355] width 18 height 18
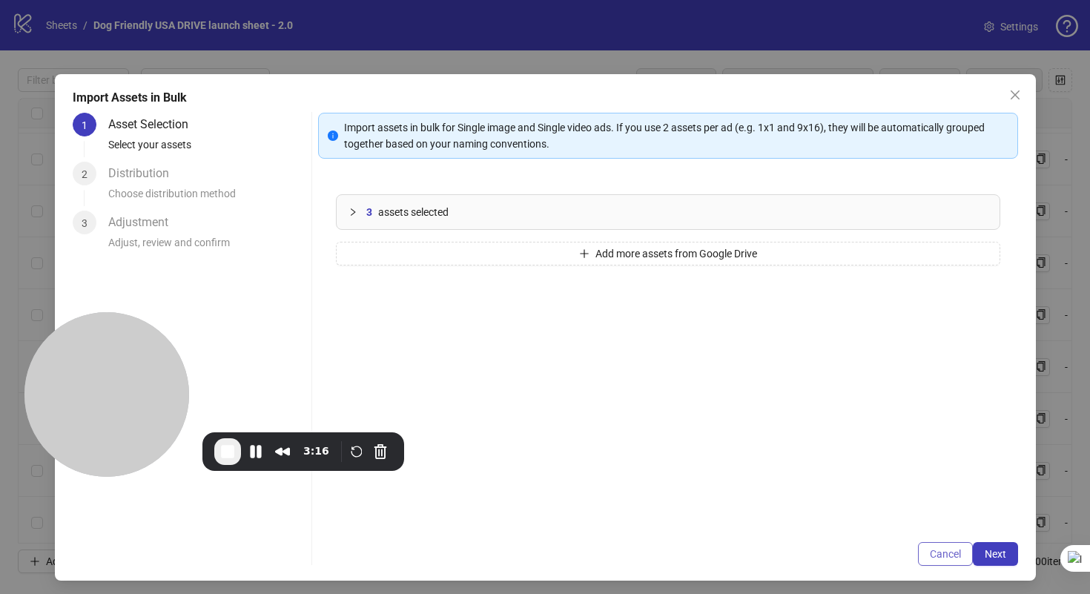
click at [926, 560] on button "Cancel" at bounding box center [945, 554] width 55 height 24
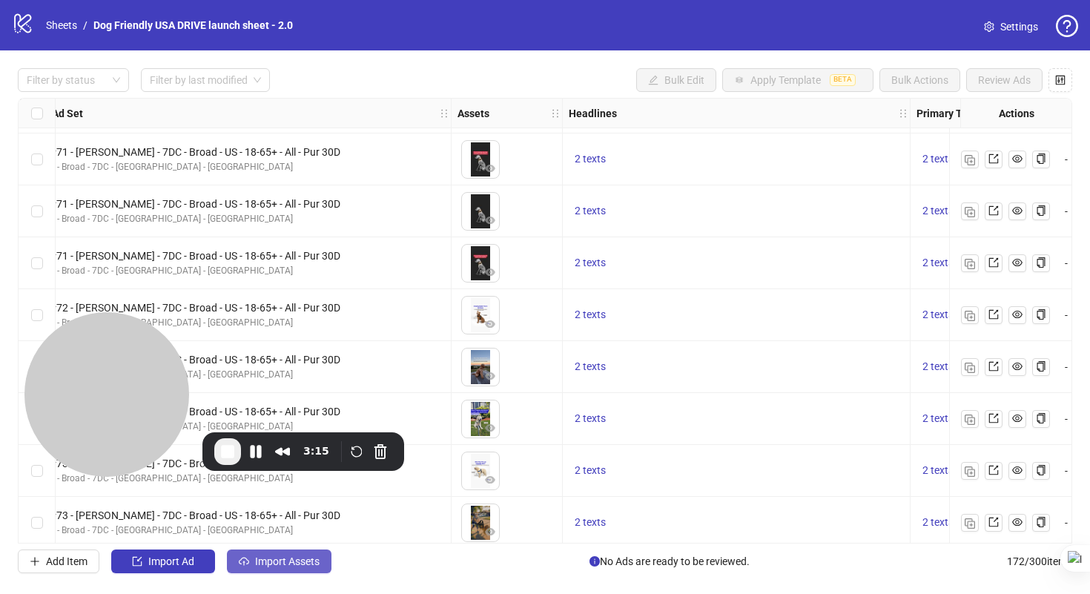
click at [292, 564] on span "Import Assets" at bounding box center [287, 562] width 65 height 12
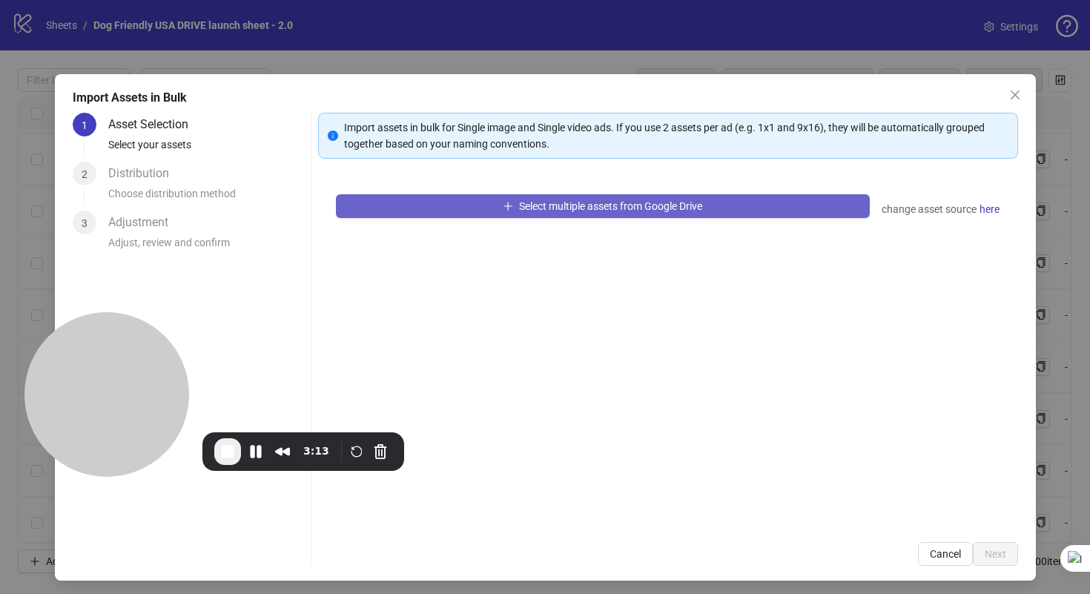
click at [479, 195] on button "Select multiple assets from Google Drive" at bounding box center [603, 206] width 534 height 24
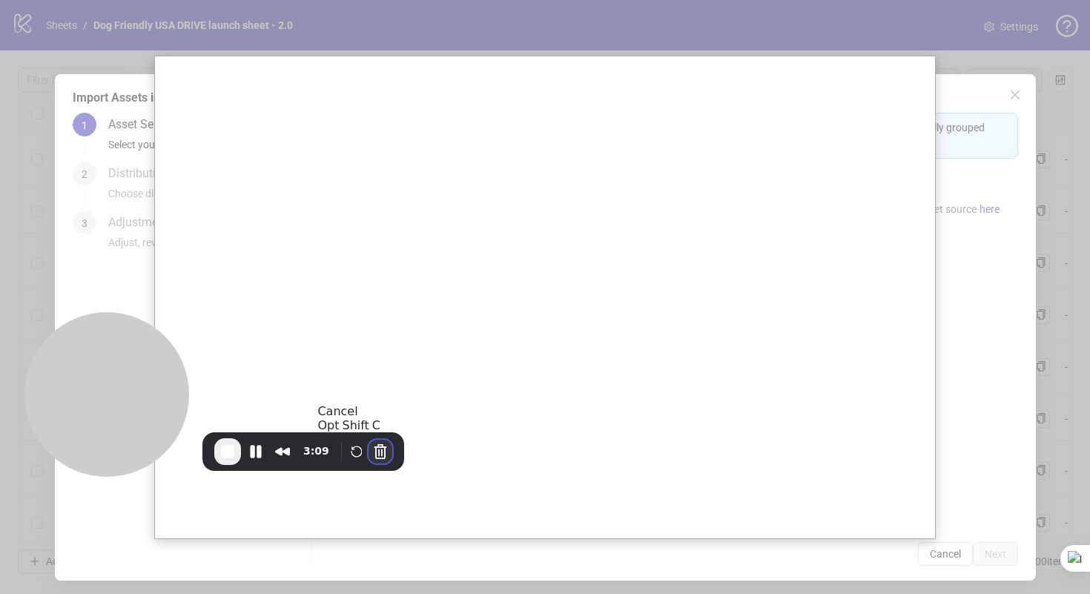
click at [379, 454] on button "Cancel Recording" at bounding box center [381, 452] width 24 height 24
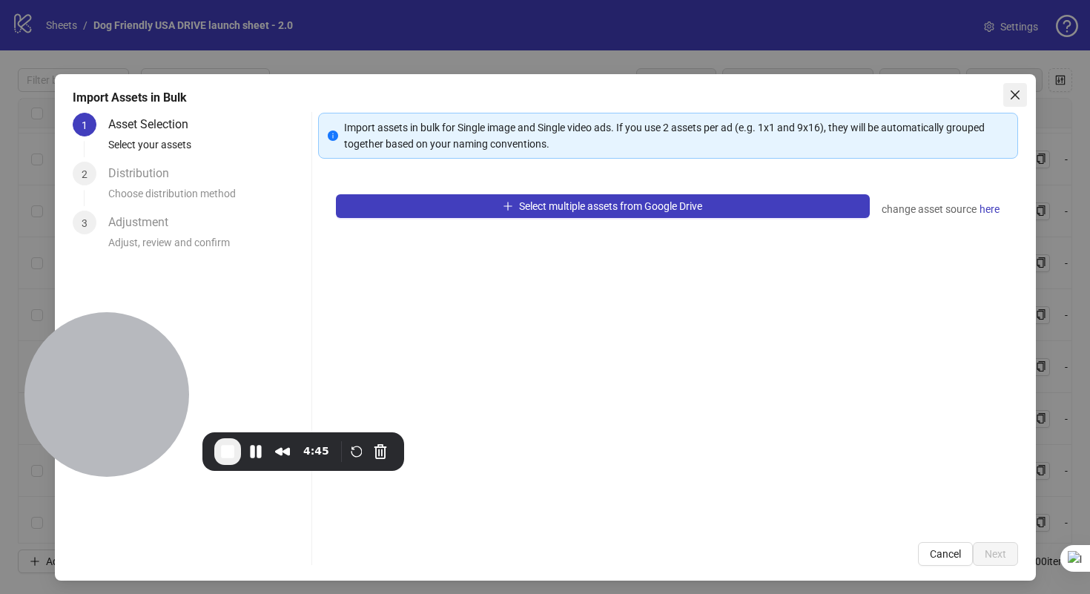
click at [1015, 101] on div "Import Assets in Bulk 1 Asset Selection Select your assets 2 Distribution Choos…" at bounding box center [545, 327] width 981 height 507
click at [1010, 96] on icon "close" at bounding box center [1014, 94] width 9 height 9
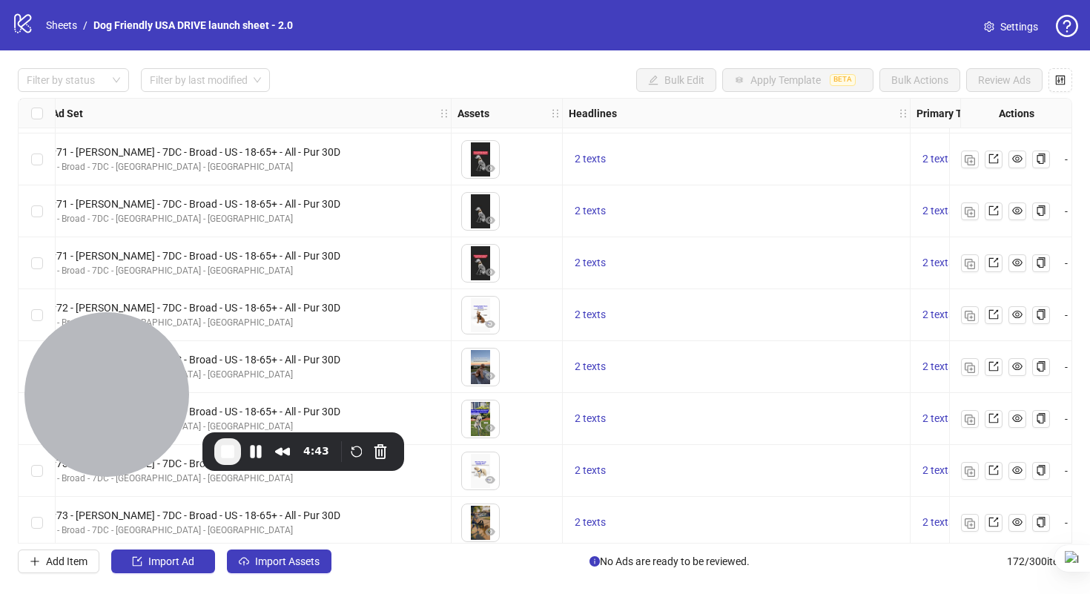
scroll to position [8522, 724]
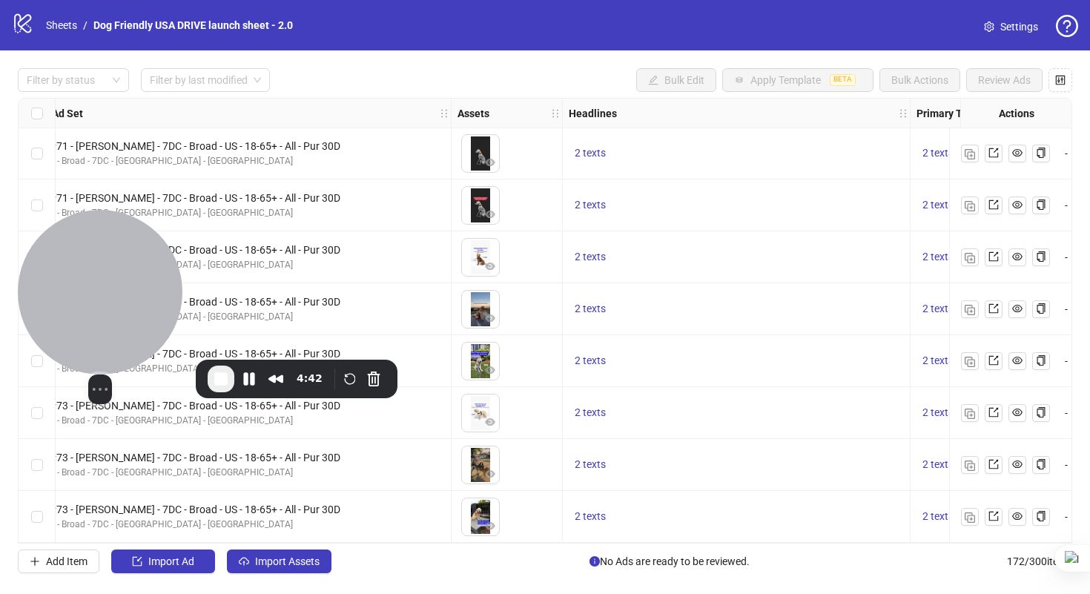
drag, startPoint x: 72, startPoint y: 404, endPoint x: 65, endPoint y: 332, distance: 73.0
click at [65, 332] on div at bounding box center [100, 292] width 165 height 165
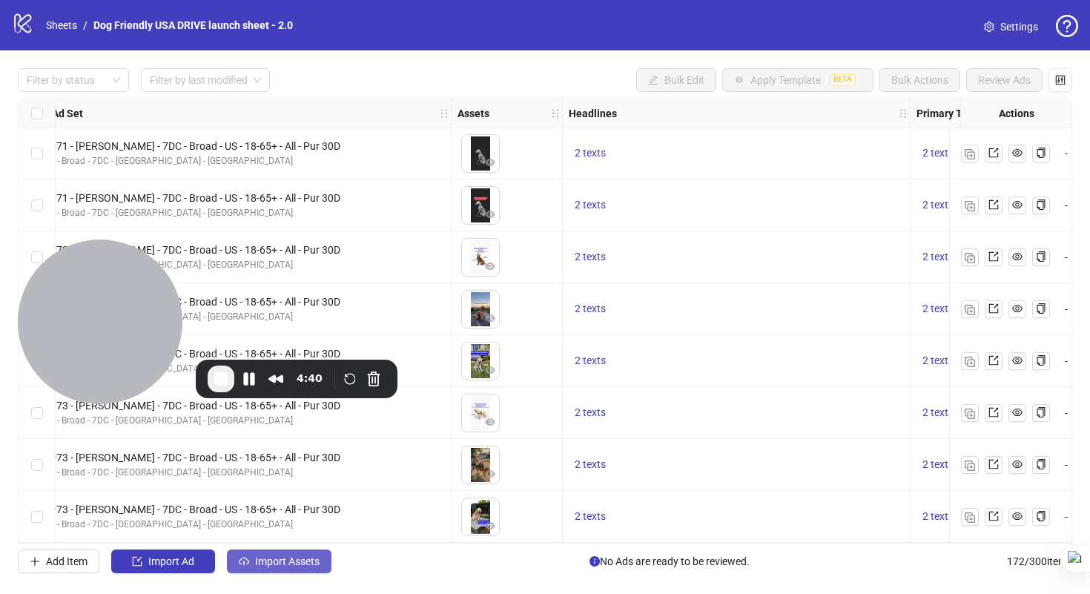
click at [305, 566] on span "Import Assets" at bounding box center [287, 562] width 65 height 12
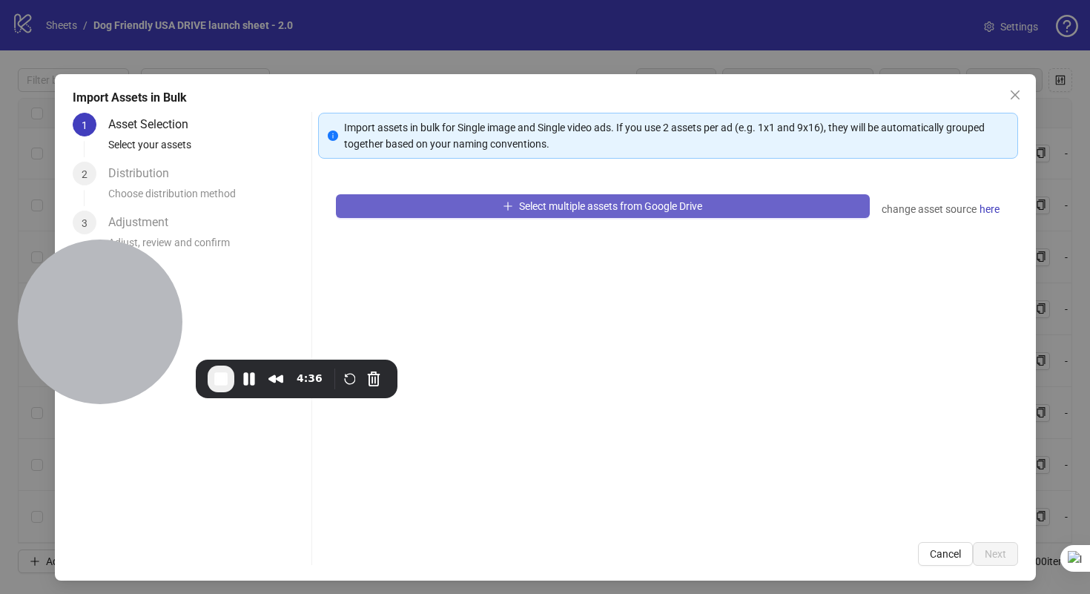
click at [694, 204] on span "Select multiple assets from Google Drive" at bounding box center [610, 206] width 183 height 12
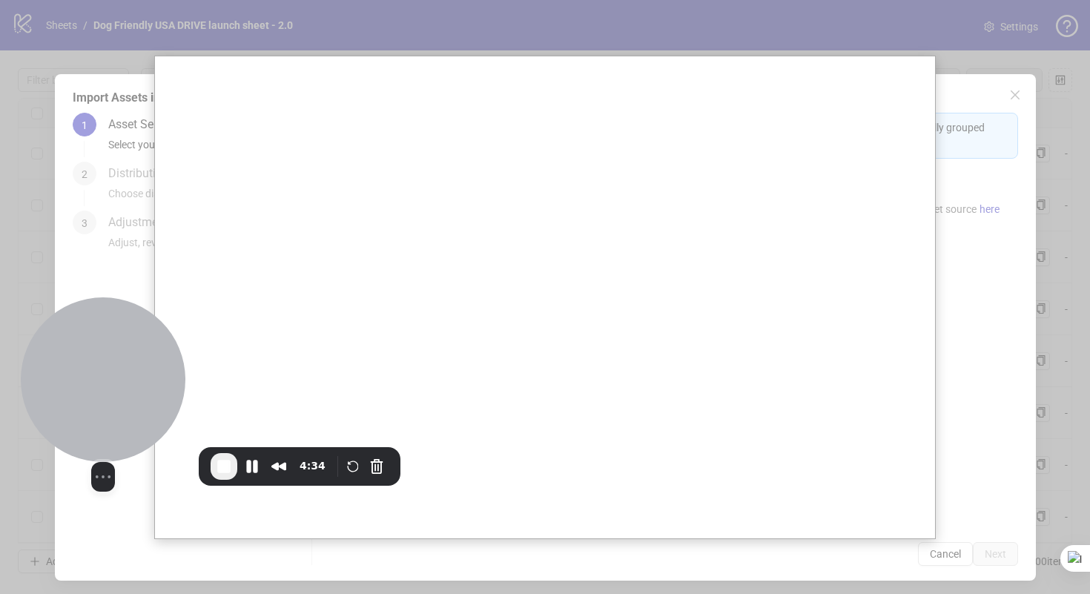
drag, startPoint x: 149, startPoint y: 369, endPoint x: 151, endPoint y: 398, distance: 29.8
click at [151, 398] on div at bounding box center [103, 379] width 165 height 165
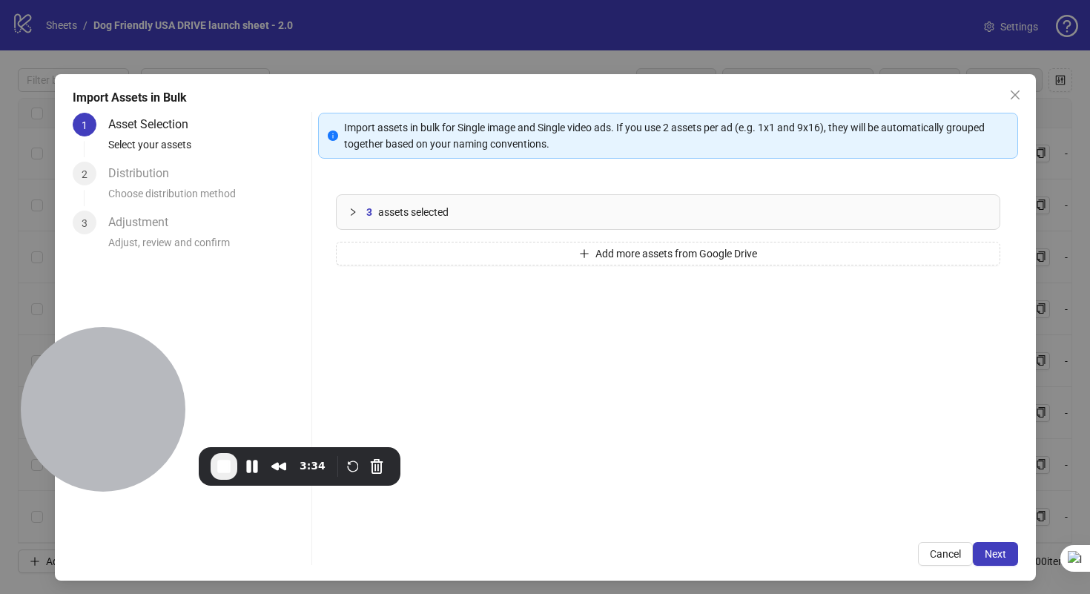
click at [349, 210] on icon "collapsed" at bounding box center [353, 212] width 9 height 9
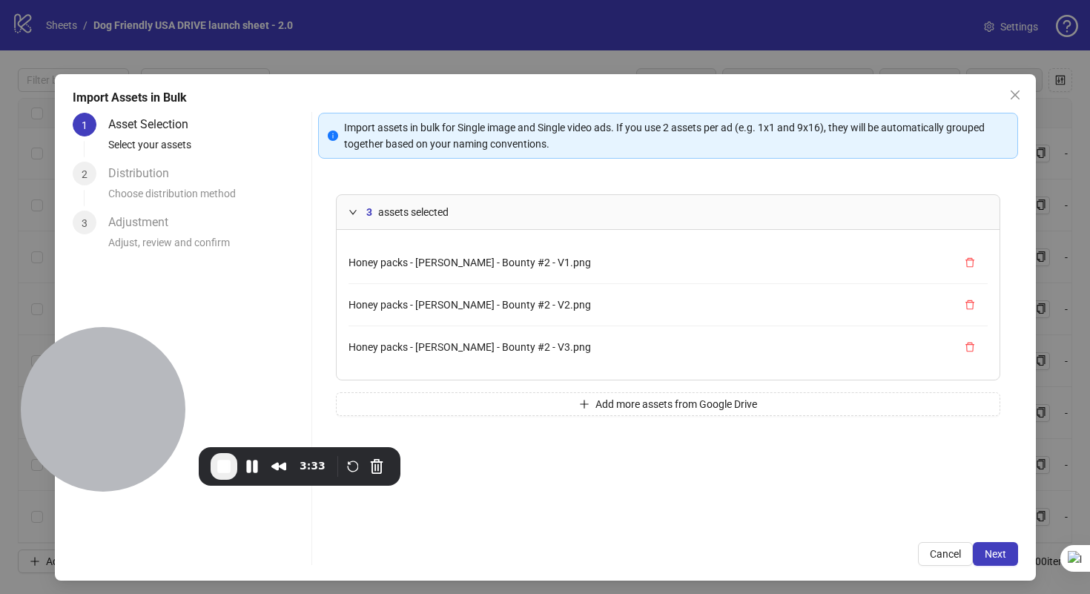
click at [353, 208] on icon "expanded" at bounding box center [353, 212] width 9 height 9
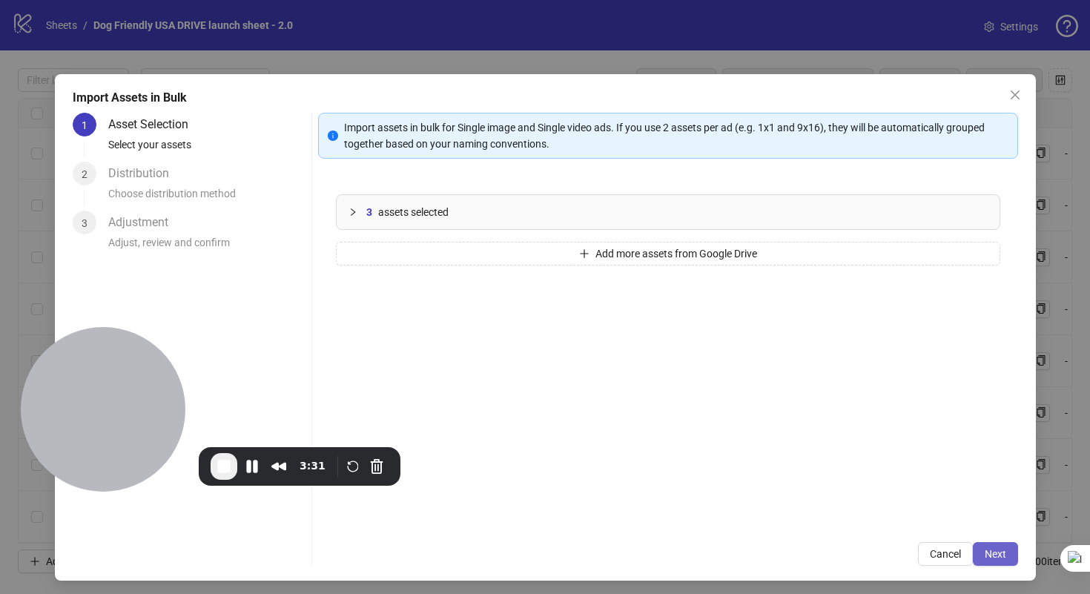
click at [997, 556] on button "Next" at bounding box center [995, 554] width 45 height 24
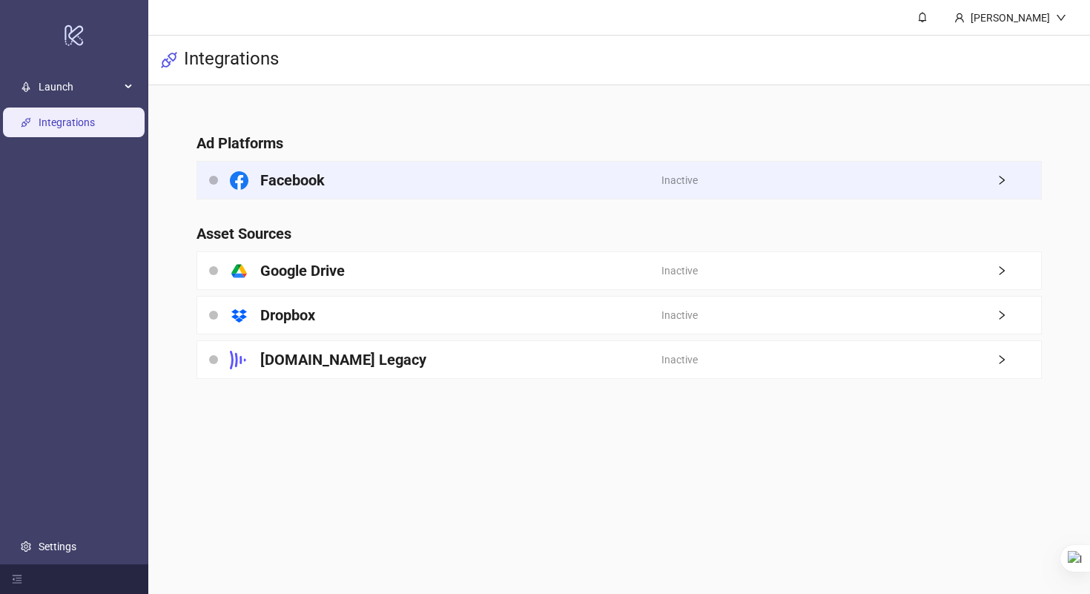
click at [346, 166] on div "Facebook" at bounding box center [429, 180] width 464 height 37
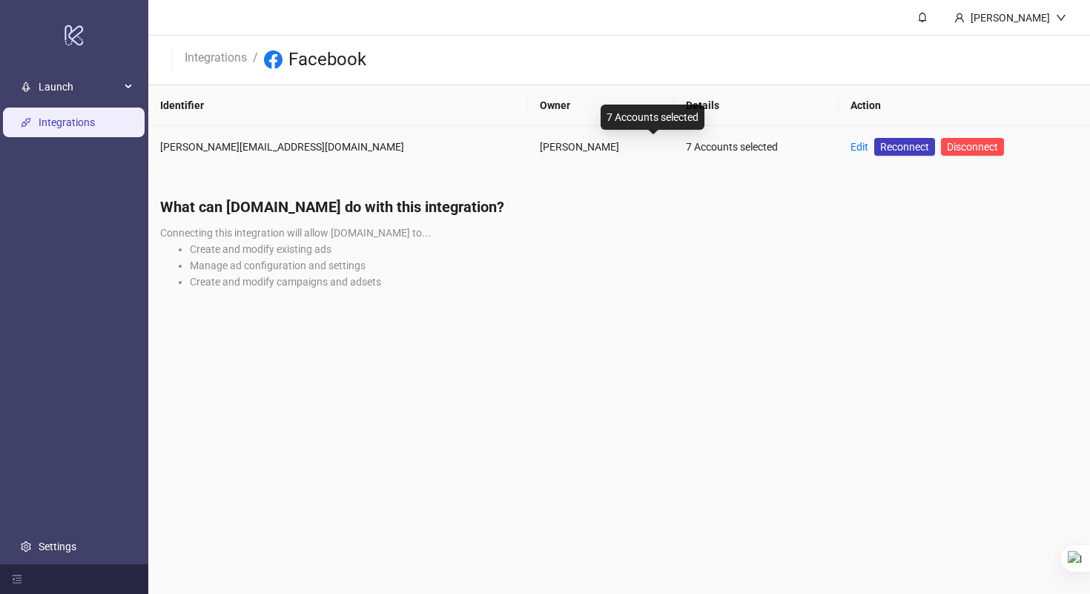
click at [686, 146] on div "7 Accounts selected" at bounding box center [756, 147] width 140 height 16
click at [533, 279] on li "Create and modify campaigns and adsets" at bounding box center [634, 282] width 889 height 16
